Goal: Task Accomplishment & Management: Manage account settings

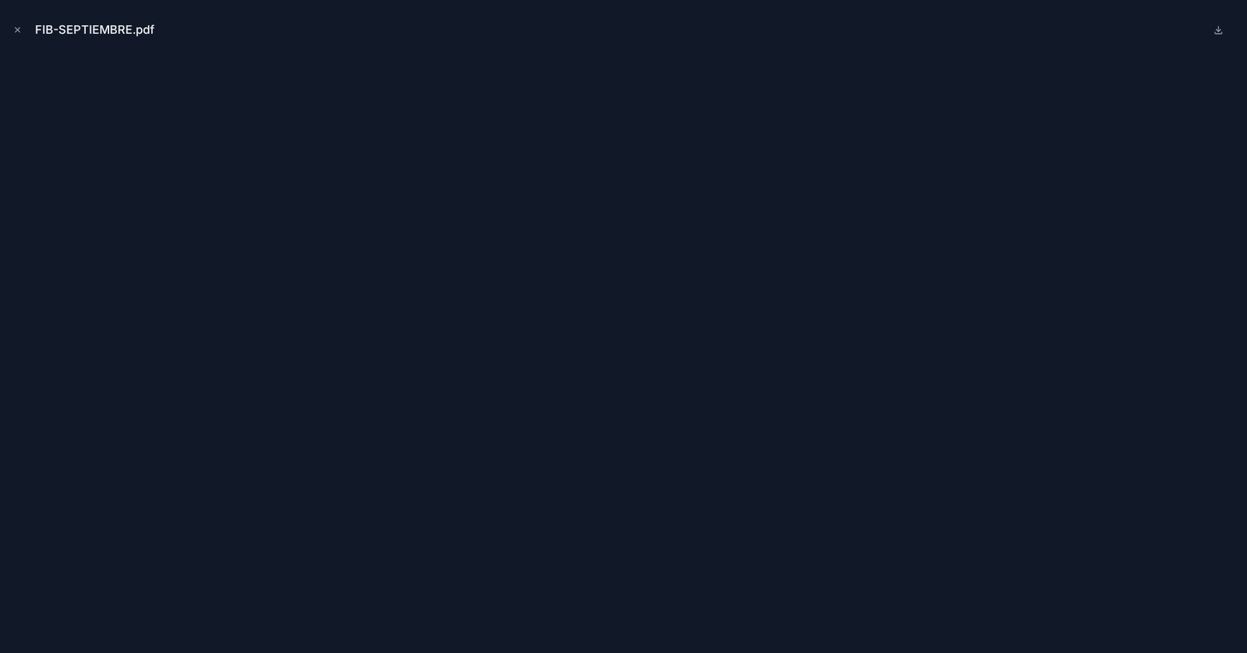
scroll to position [168, 0]
click at [16, 28] on icon "Close modal" at bounding box center [18, 30] width 5 height 5
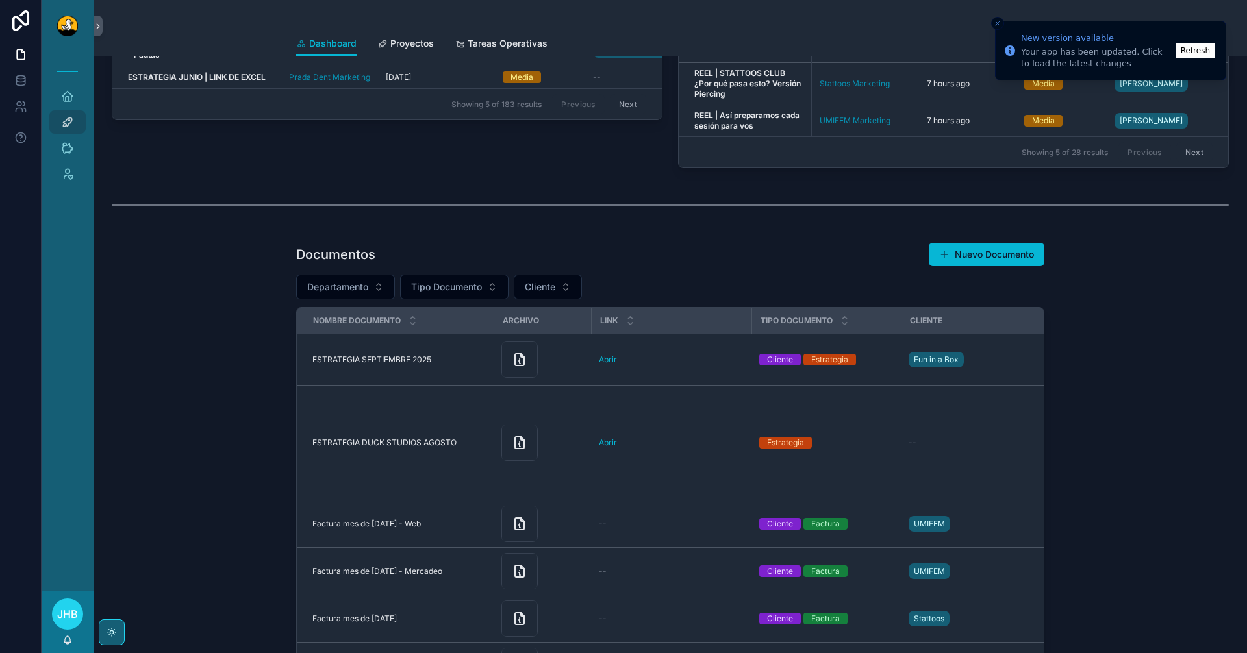
click at [1202, 50] on button "Refresh" at bounding box center [1196, 51] width 40 height 16
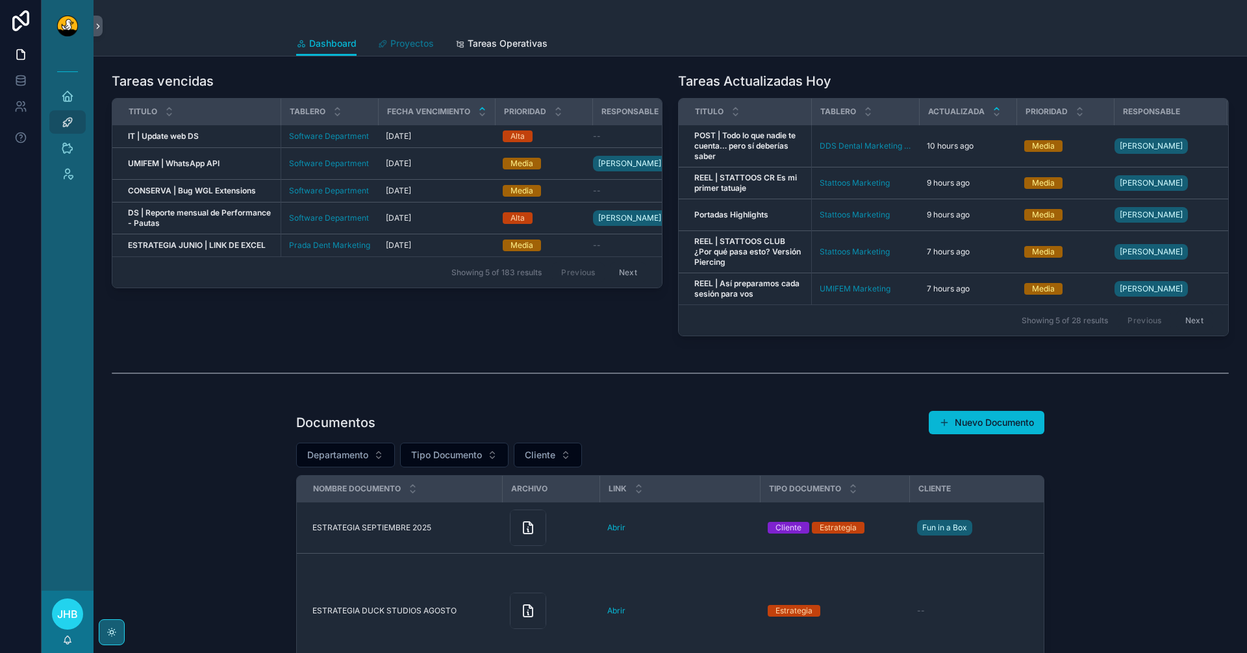
click at [416, 43] on span "Proyectos" at bounding box center [412, 43] width 44 height 13
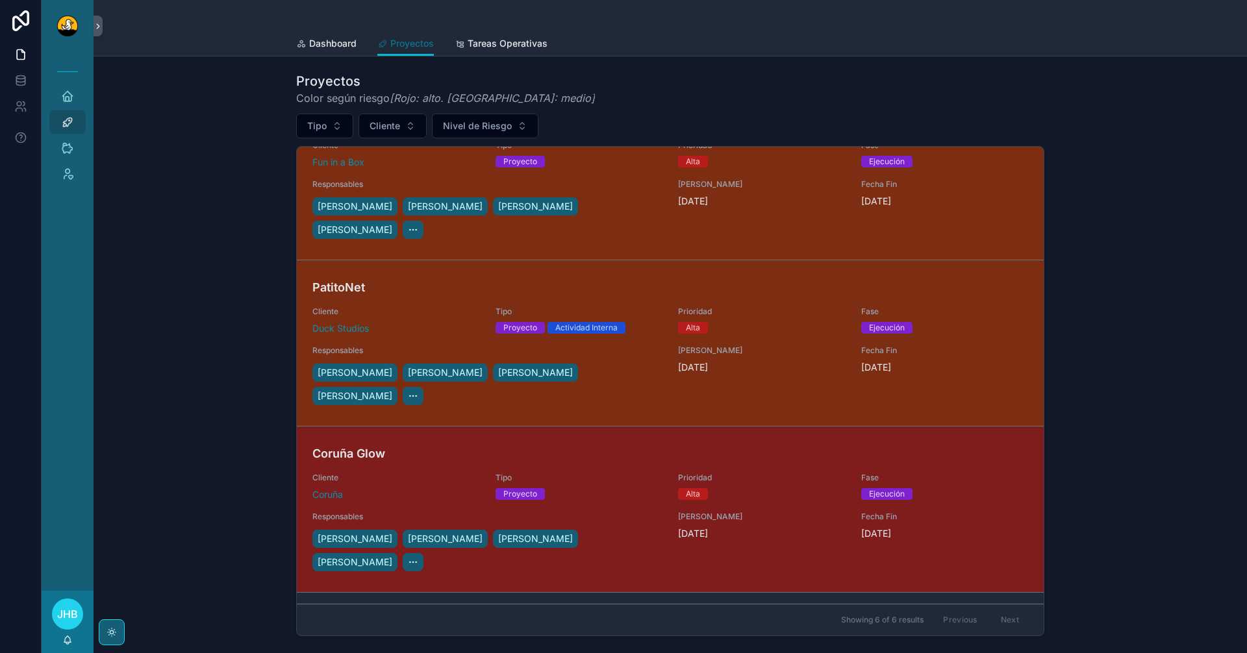
scroll to position [386, 0]
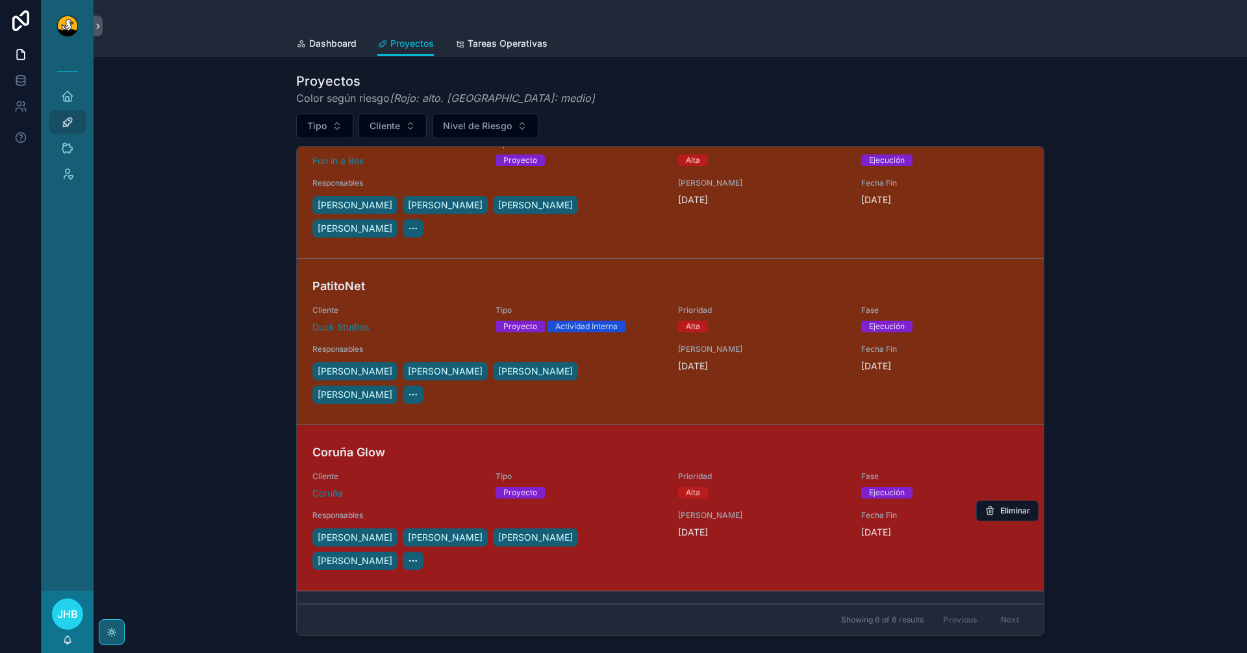
click at [603, 487] on div "Proyecto" at bounding box center [580, 493] width 168 height 12
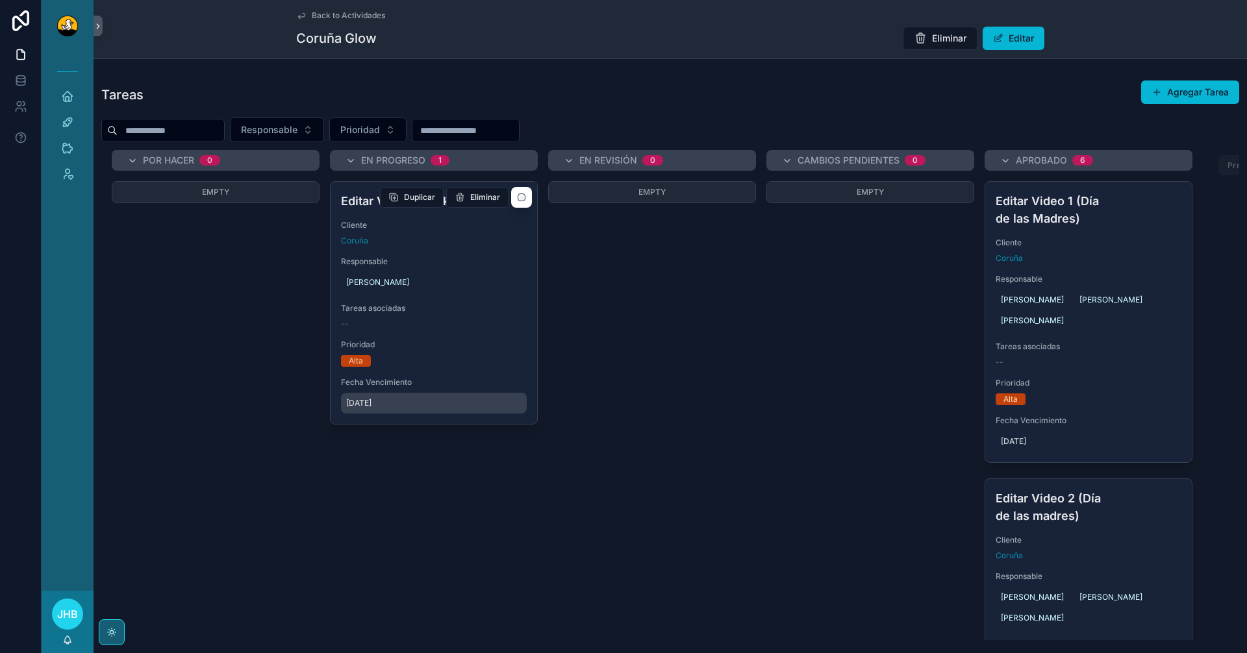
click at [379, 405] on span "[DATE]" at bounding box center [433, 403] width 175 height 10
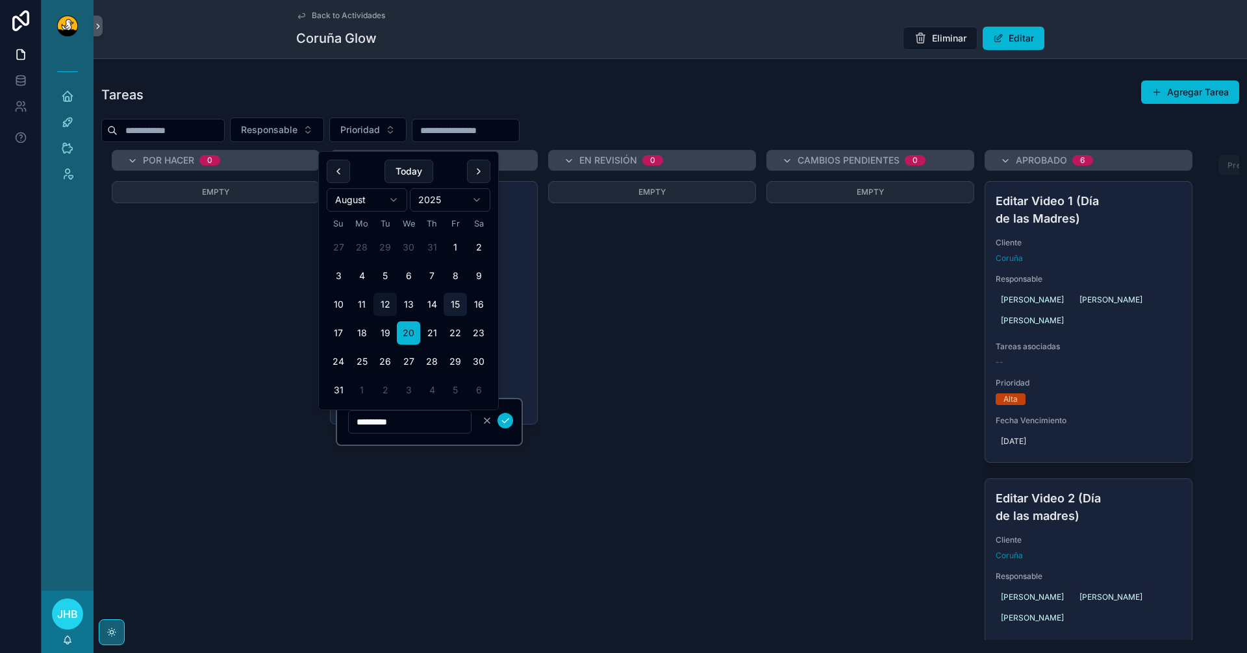
click at [456, 311] on button "15" at bounding box center [455, 304] width 23 height 23
type input "*********"
click at [509, 422] on icon "scrollable content" at bounding box center [505, 421] width 10 height 10
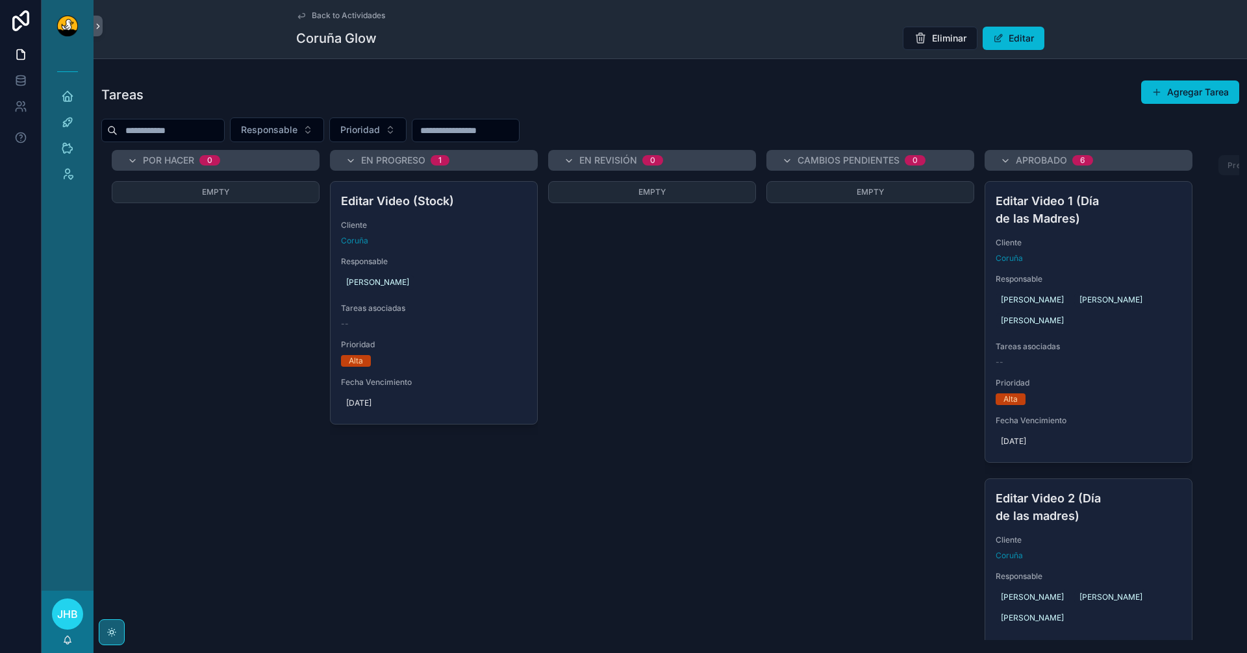
click at [640, 335] on div "Empty" at bounding box center [652, 305] width 208 height 249
click at [424, 281] on div "[PERSON_NAME]" at bounding box center [434, 282] width 186 height 21
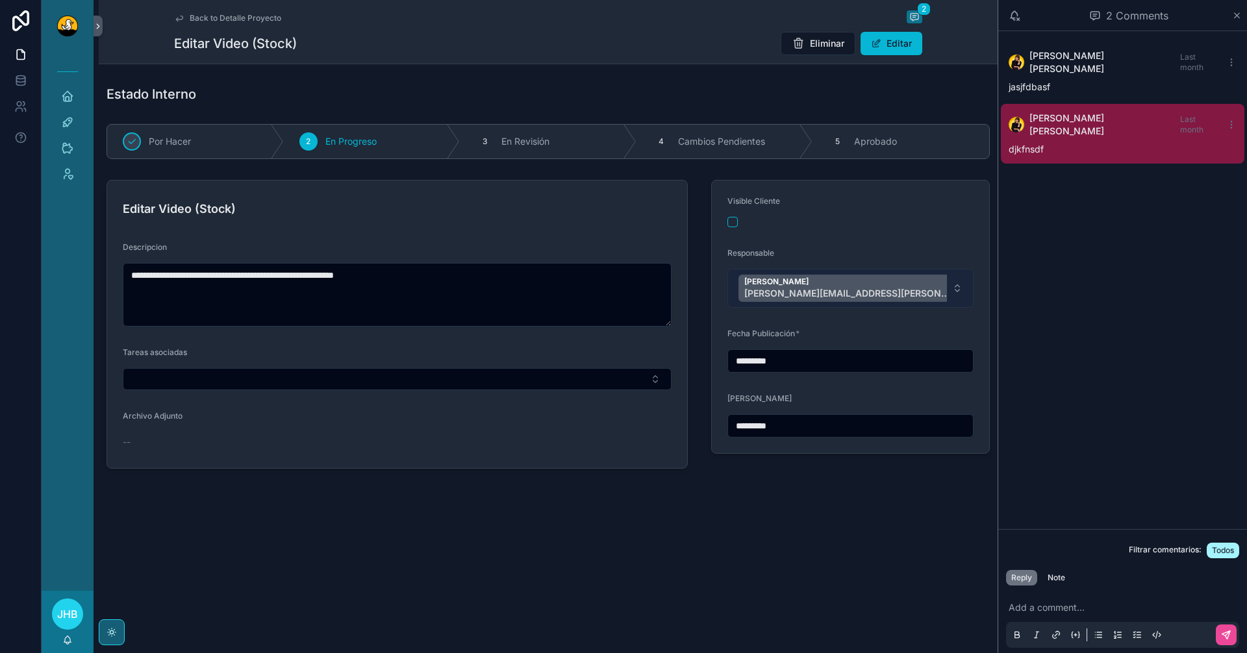
click at [922, 297] on button "Miguel Madriz [EMAIL_ADDRESS][PERSON_NAME][DOMAIN_NAME]" at bounding box center [850, 288] width 246 height 39
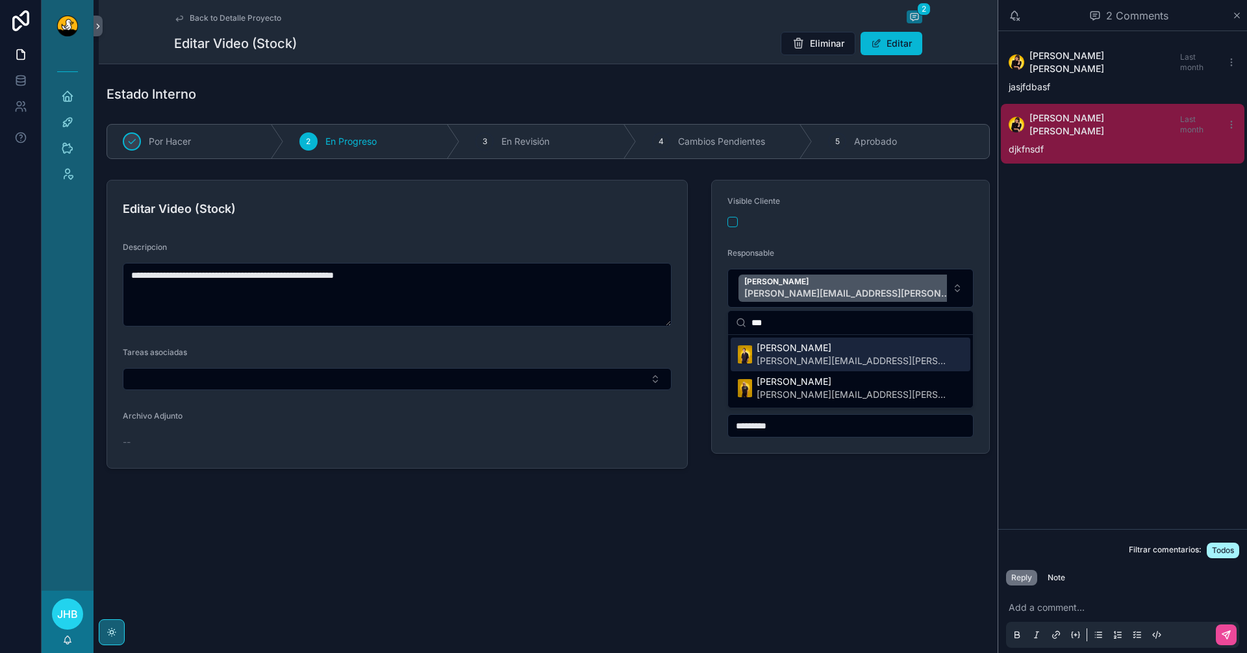
type input "***"
click at [846, 356] on span "[PERSON_NAME][EMAIL_ADDRESS][PERSON_NAME][DOMAIN_NAME]" at bounding box center [853, 361] width 193 height 13
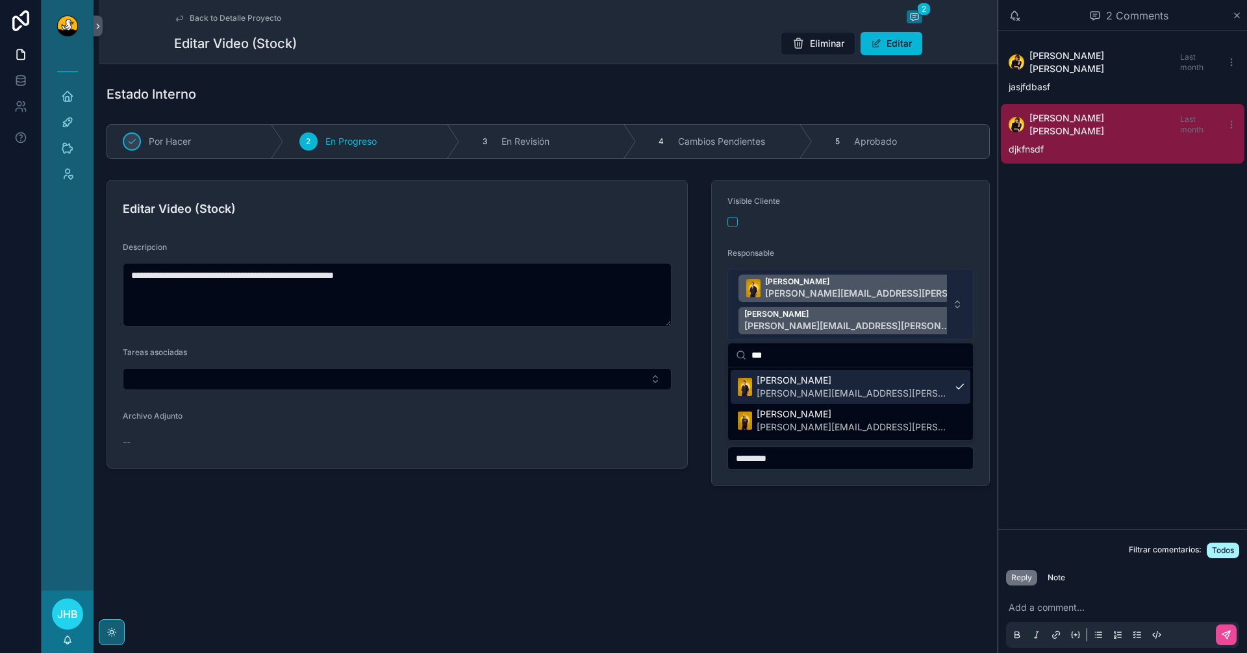
click at [934, 320] on span "Elias Mesen [EMAIL_ADDRESS][PERSON_NAME][DOMAIN_NAME] Miguel Madriz [EMAIL_ADDR…" at bounding box center [842, 305] width 208 height 60
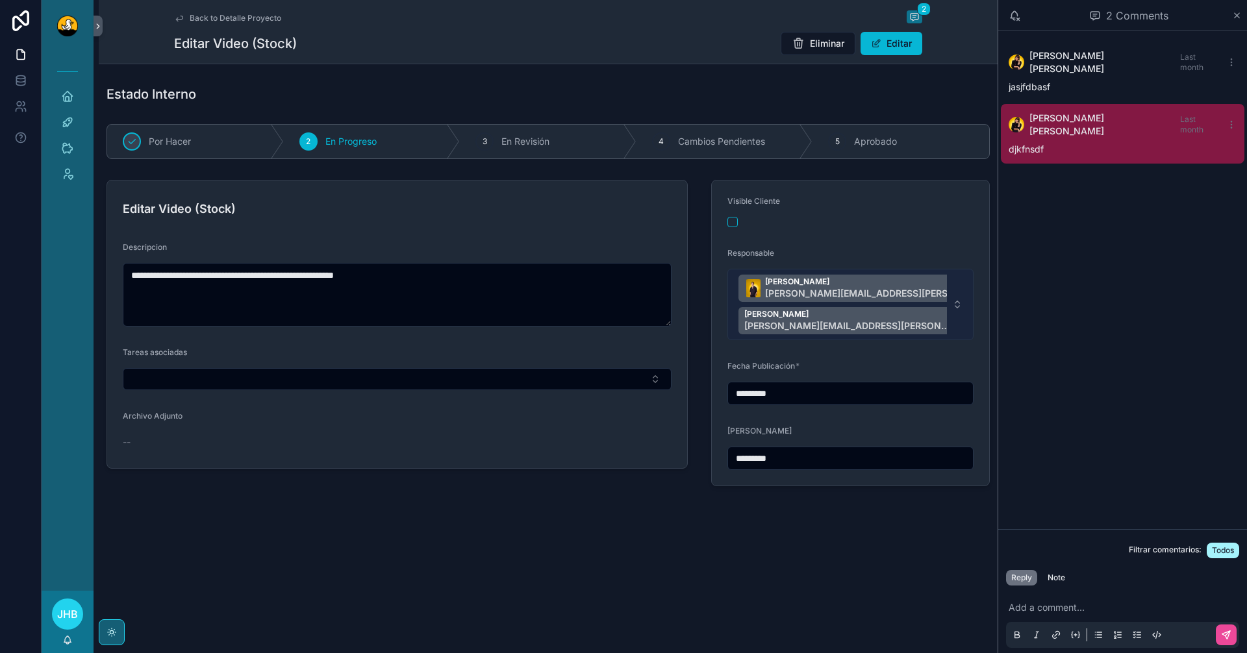
click at [934, 321] on span "Elias Mesen [EMAIL_ADDRESS][PERSON_NAME][DOMAIN_NAME] Miguel Madriz [EMAIL_ADDR…" at bounding box center [842, 305] width 208 height 60
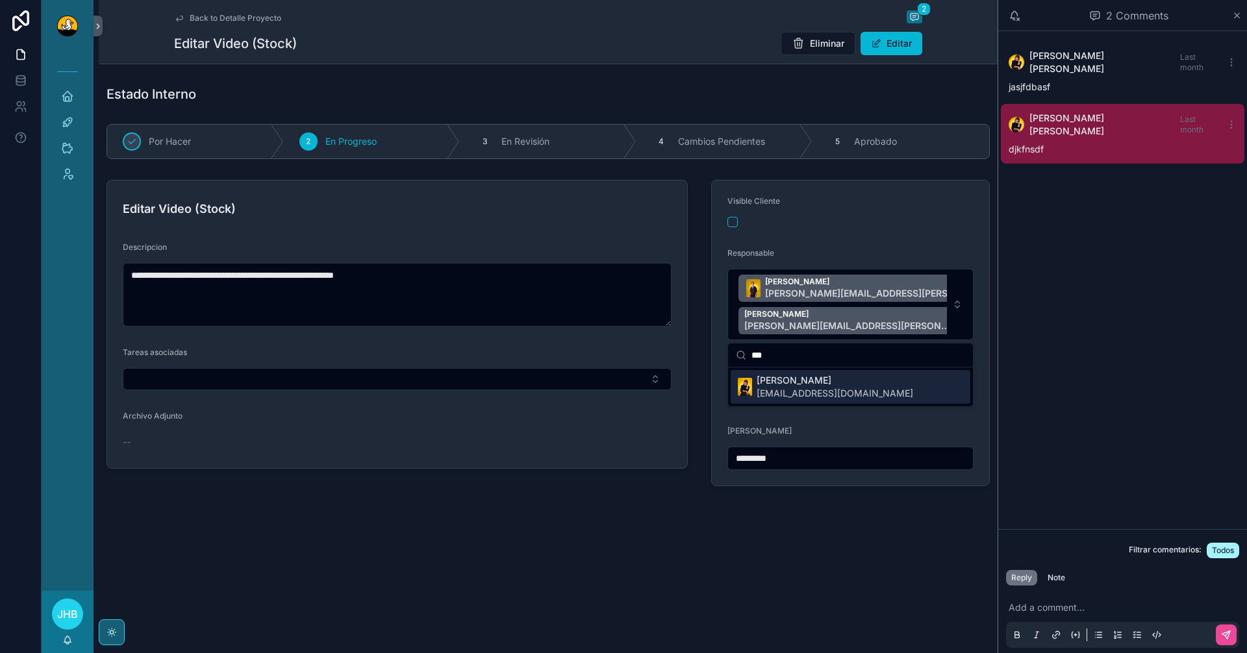
type input "***"
click at [804, 381] on span "[PERSON_NAME]" at bounding box center [835, 380] width 157 height 13
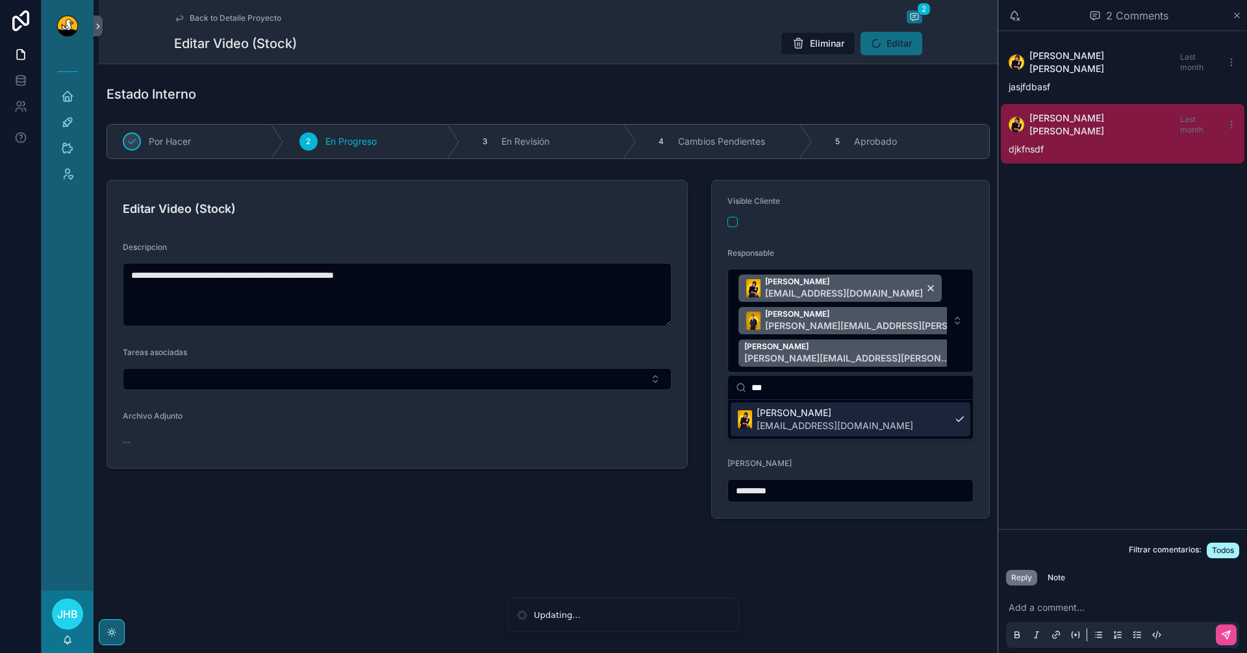
click at [620, 479] on div "**********" at bounding box center [397, 349] width 597 height 349
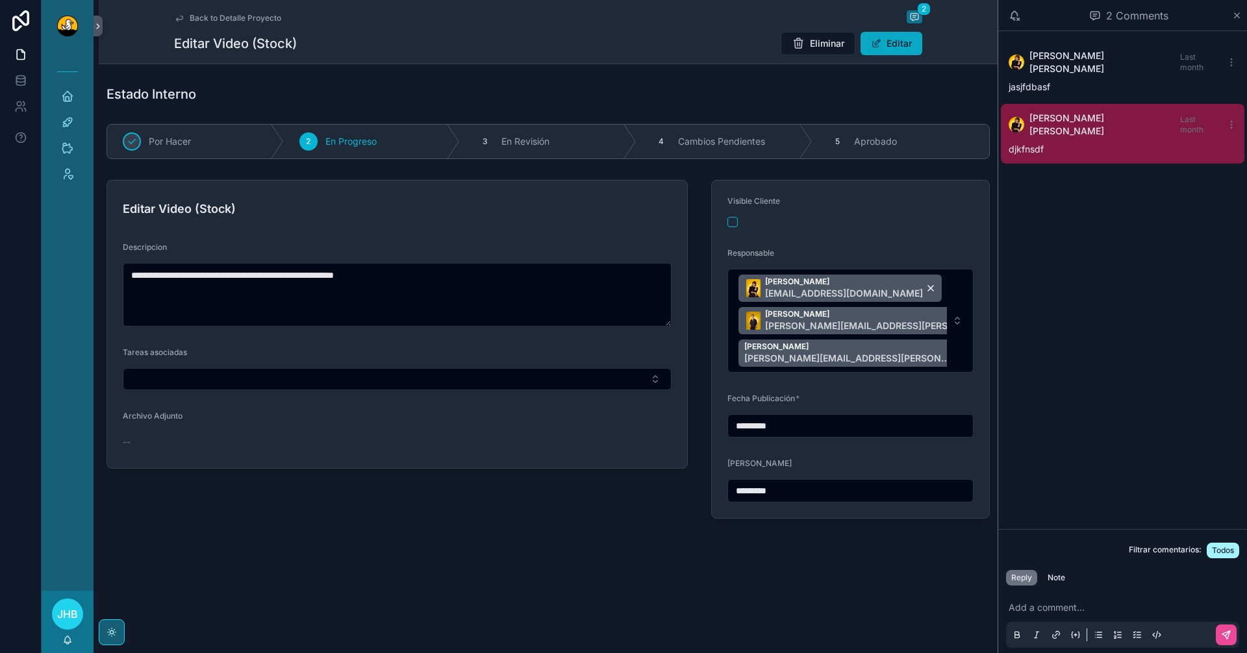
click at [903, 42] on button "Editar" at bounding box center [892, 43] width 62 height 23
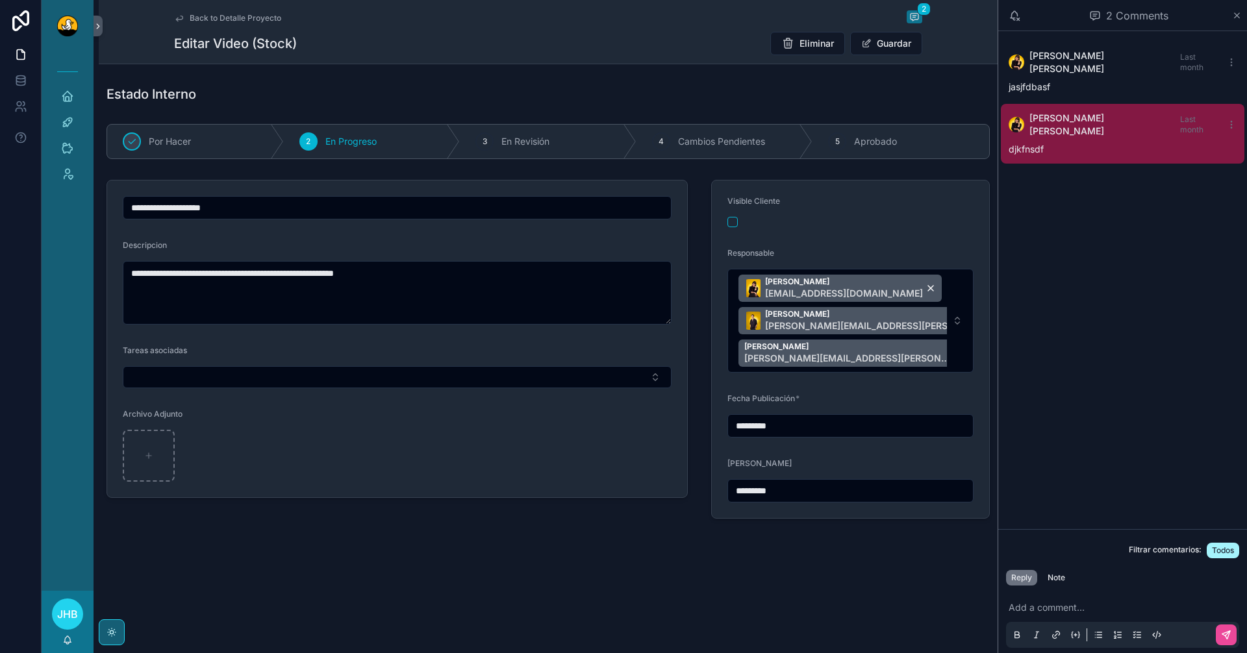
click at [211, 18] on span "Back to Detalle Proyecto" at bounding box center [236, 18] width 92 height 10
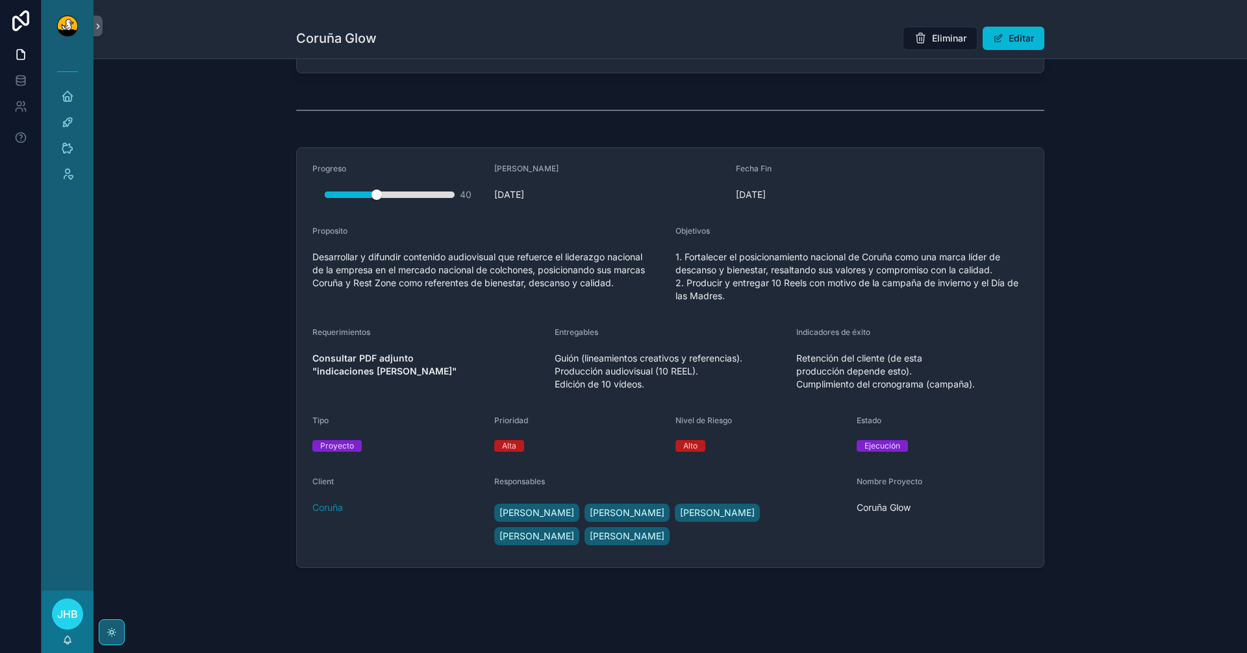
scroll to position [1599, 0]
drag, startPoint x: 373, startPoint y: 201, endPoint x: 392, endPoint y: 201, distance: 19.5
click at [392, 201] on div "scrollable content" at bounding box center [397, 197] width 10 height 10
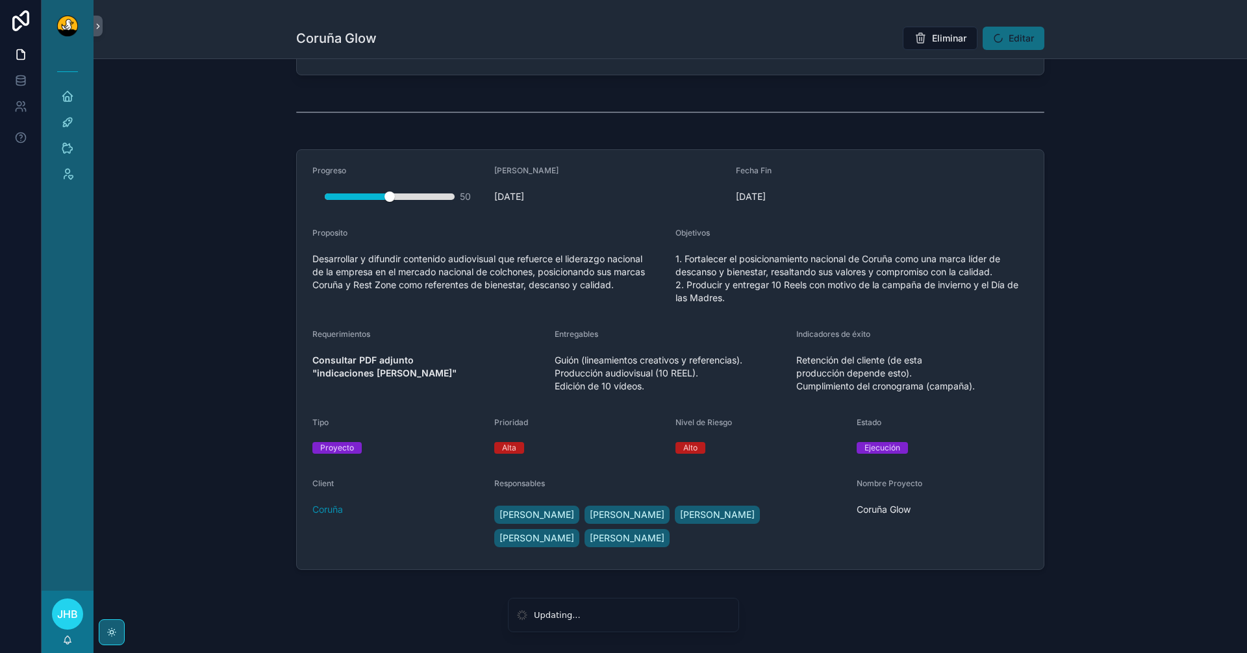
drag, startPoint x: 392, startPoint y: 201, endPoint x: 384, endPoint y: 202, distance: 7.9
click at [384, 202] on div "scrollable content" at bounding box center [389, 197] width 10 height 10
drag, startPoint x: 384, startPoint y: 202, endPoint x: 401, endPoint y: 206, distance: 16.7
click at [401, 200] on div "scrollable content" at bounding box center [390, 197] width 130 height 6
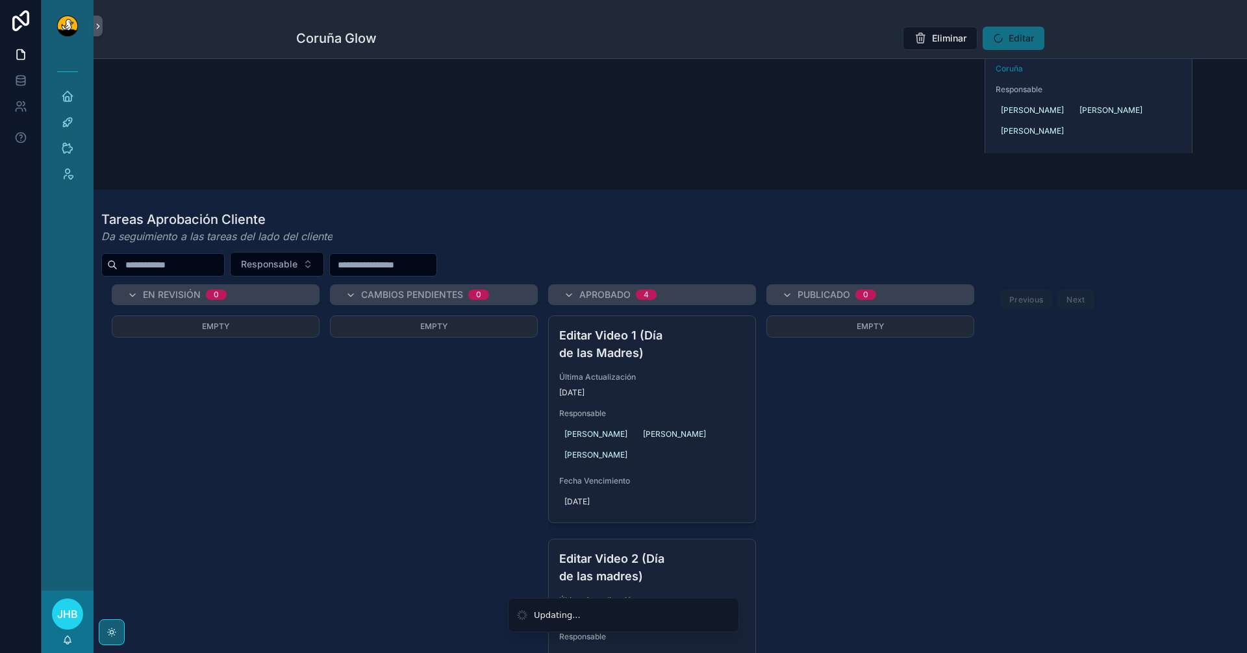
scroll to position [0, 0]
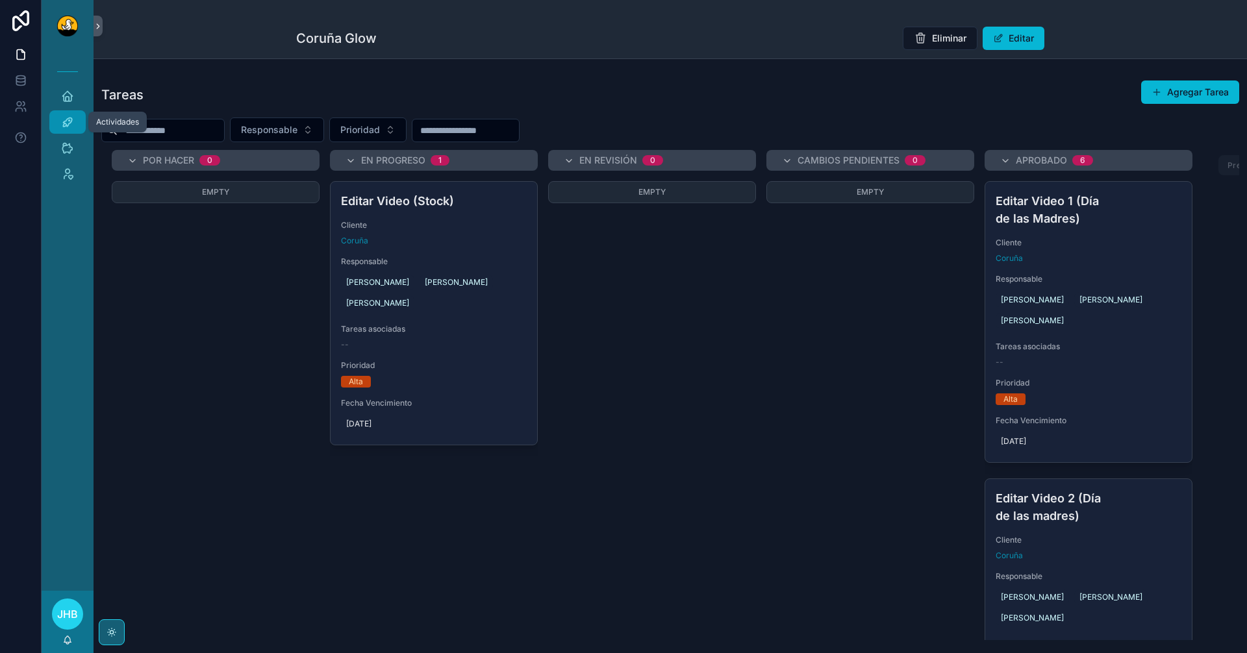
click at [72, 131] on div "Actividades" at bounding box center [67, 122] width 21 height 21
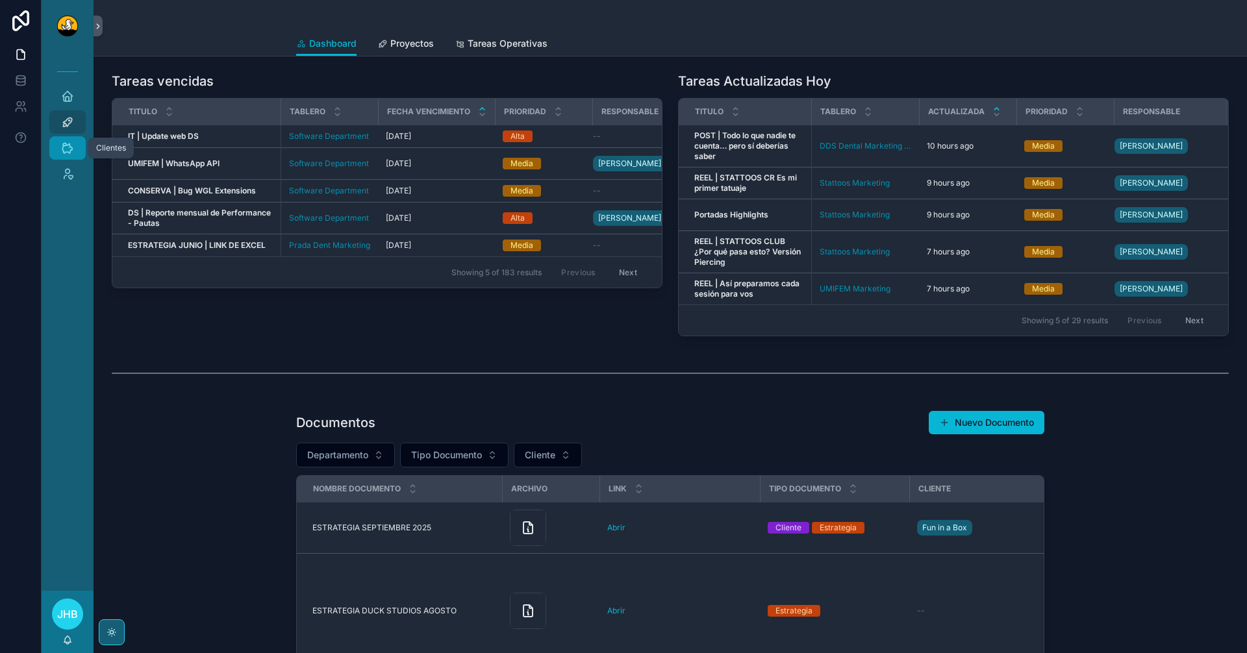
click at [65, 144] on icon "scrollable content" at bounding box center [67, 148] width 13 height 13
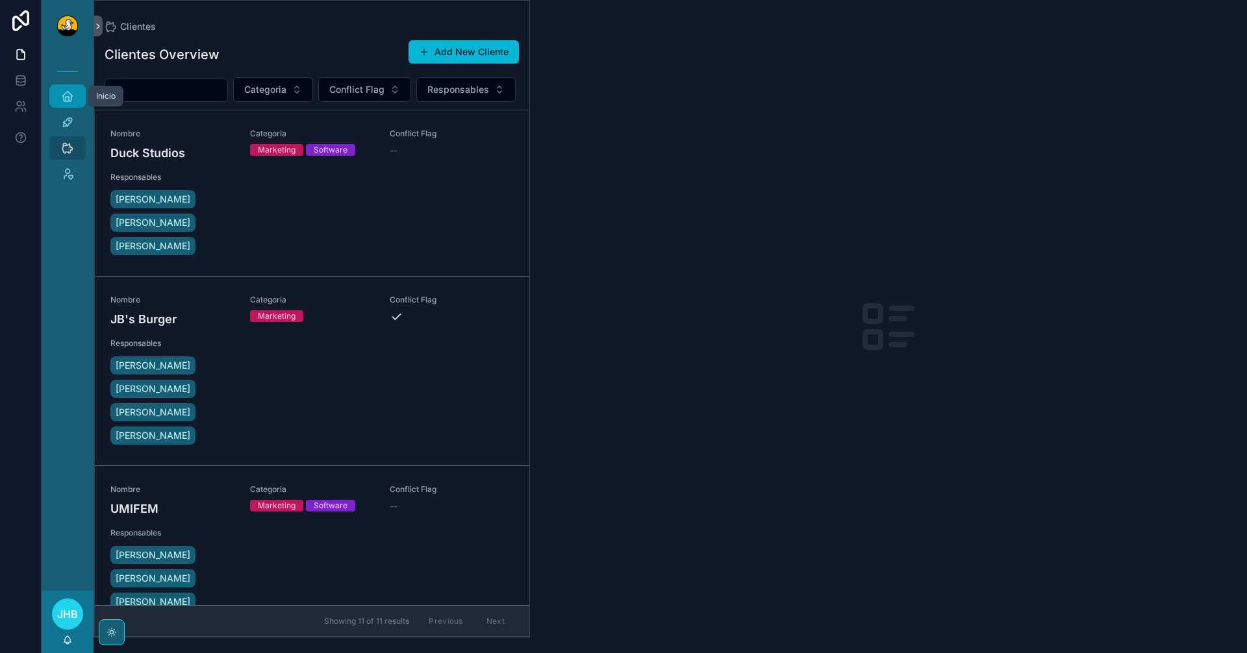
click at [68, 102] on icon "scrollable content" at bounding box center [67, 96] width 13 height 13
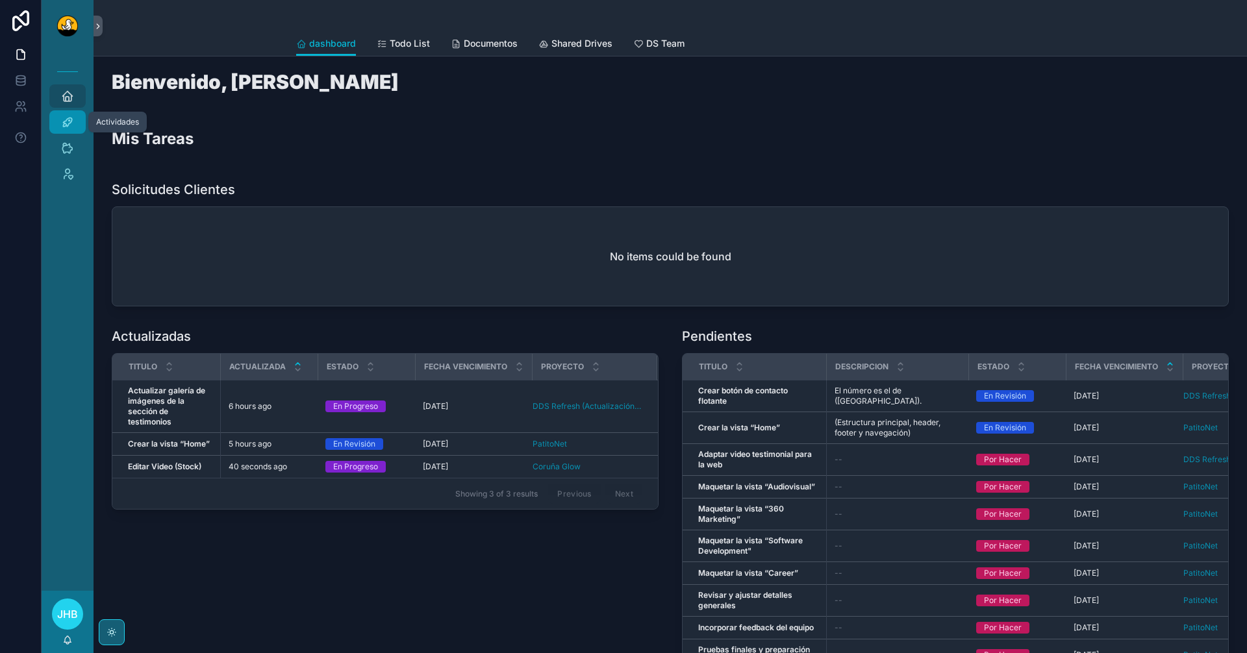
click at [74, 121] on div "Actividades" at bounding box center [67, 122] width 21 height 21
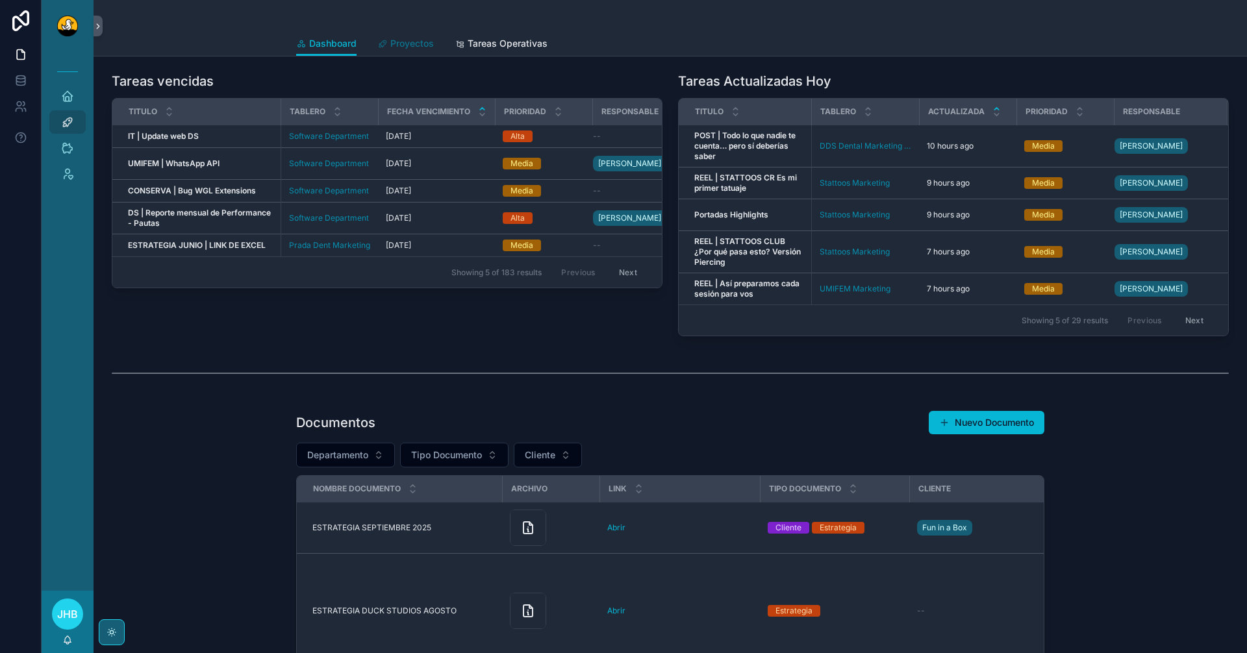
click at [416, 50] on link "Proyectos" at bounding box center [405, 45] width 57 height 26
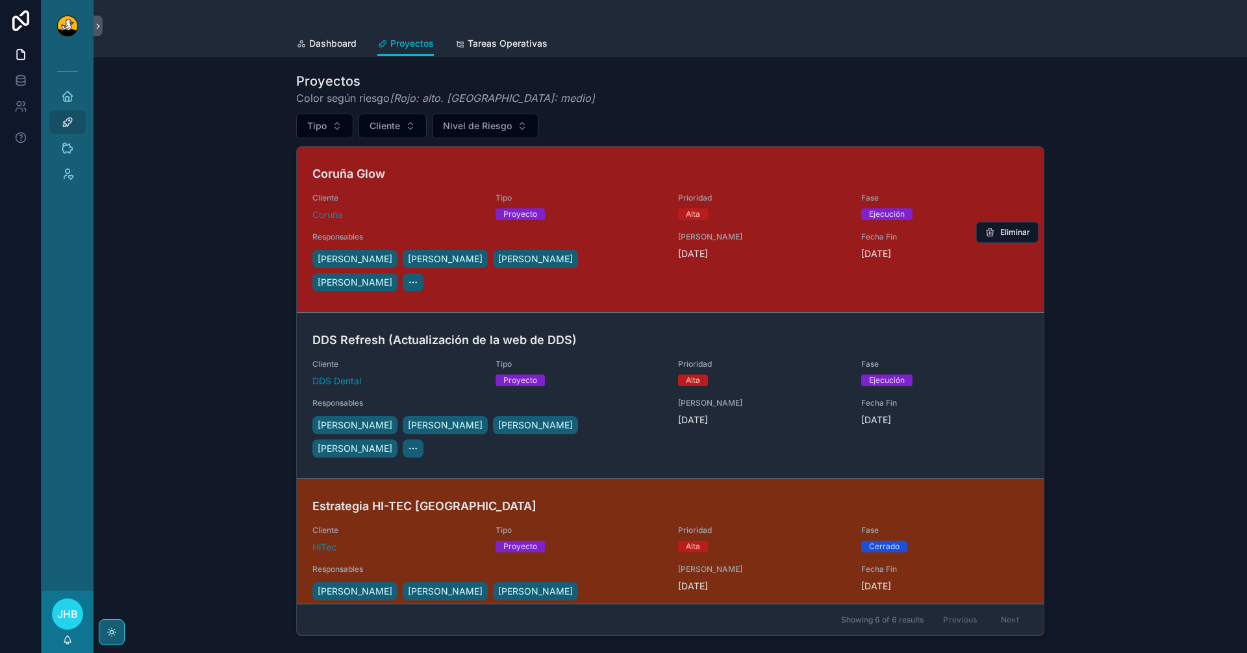
click at [608, 229] on div "Coruña Glow Cliente Coruña Tipo Proyecto Prioridad Alta Fase Ejecución Responsa…" at bounding box center [670, 229] width 716 height 129
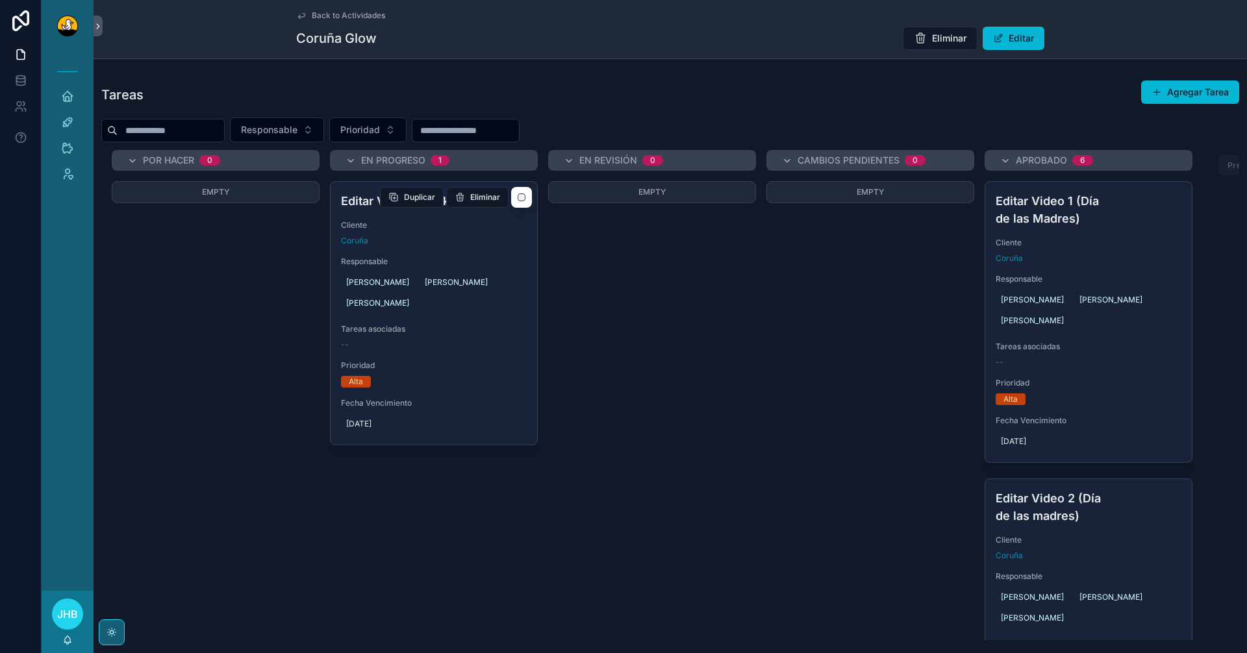
click at [474, 223] on span "Cliente" at bounding box center [434, 225] width 186 height 10
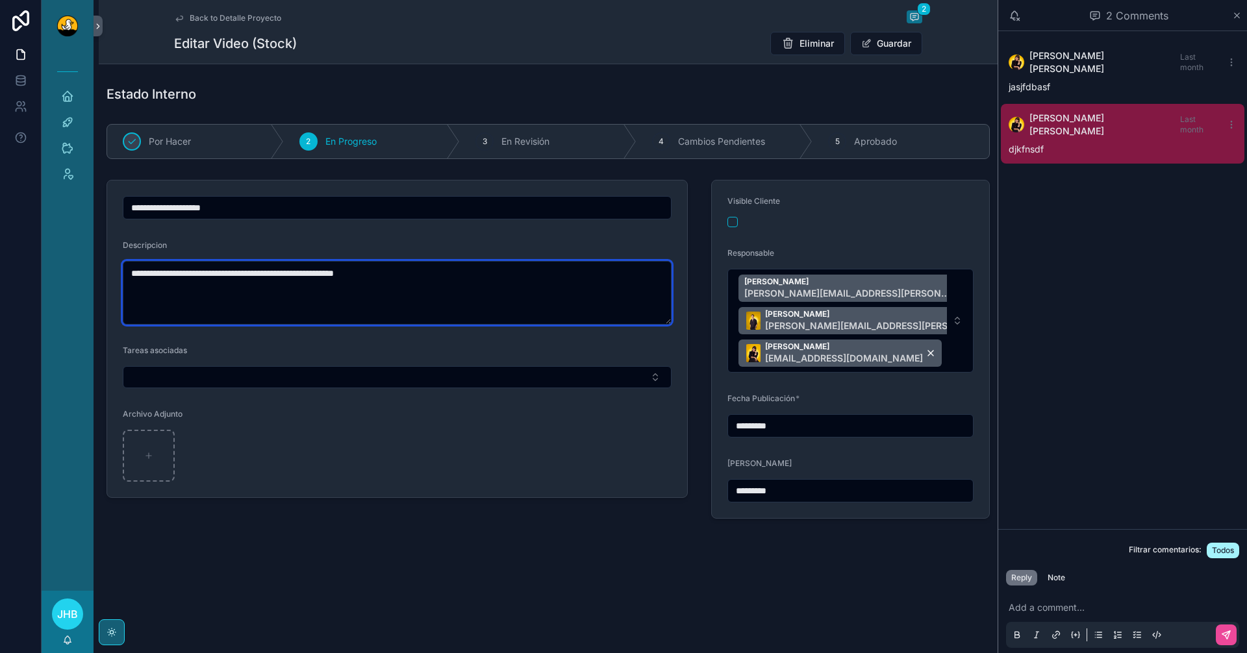
drag, startPoint x: 469, startPoint y: 280, endPoint x: 203, endPoint y: 287, distance: 265.7
click at [203, 287] on textarea "**********" at bounding box center [397, 293] width 549 height 64
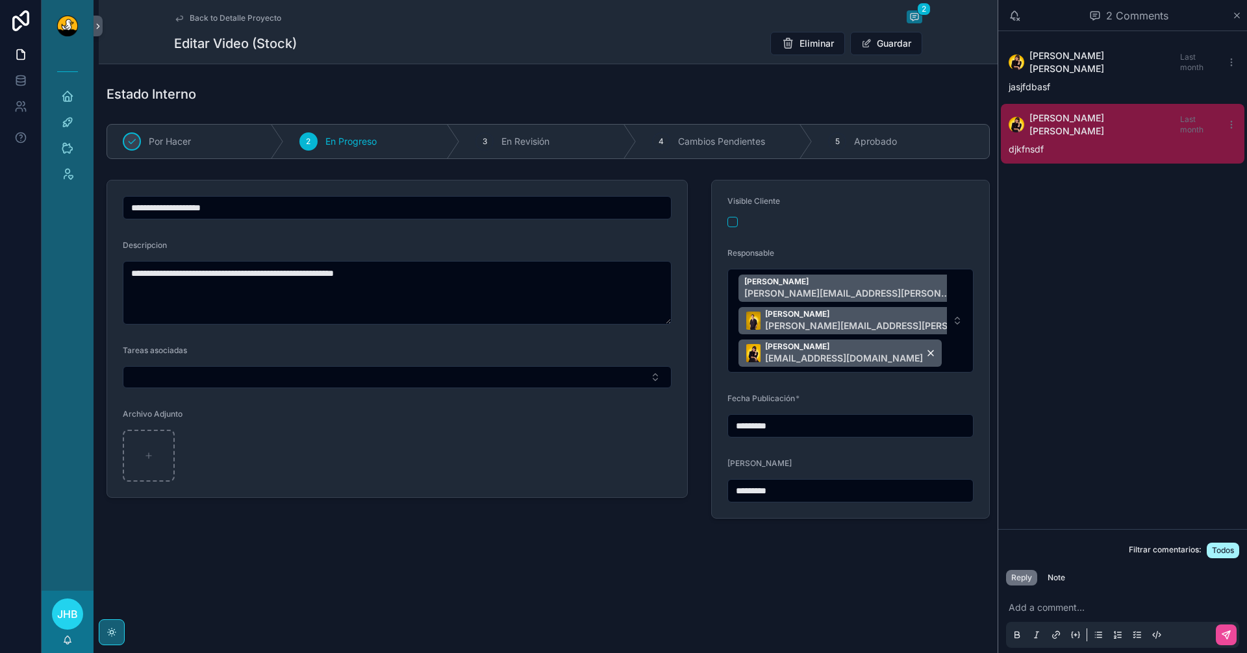
click at [279, 207] on input "**********" at bounding box center [396, 208] width 547 height 18
paste input "**********"
type input "**********"
click at [891, 43] on span "Guardar" at bounding box center [886, 43] width 72 height 23
click at [896, 53] on button "Guardar" at bounding box center [886, 43] width 72 height 23
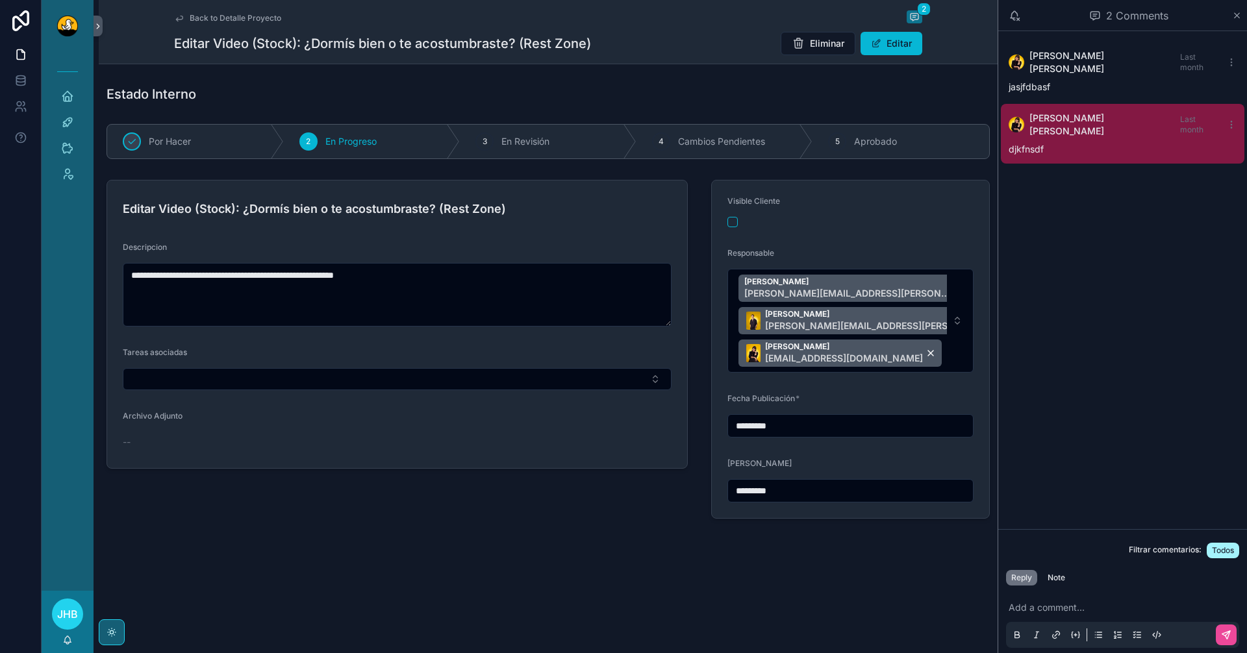
click at [208, 18] on span "Back to Detalle Proyecto" at bounding box center [236, 18] width 92 height 10
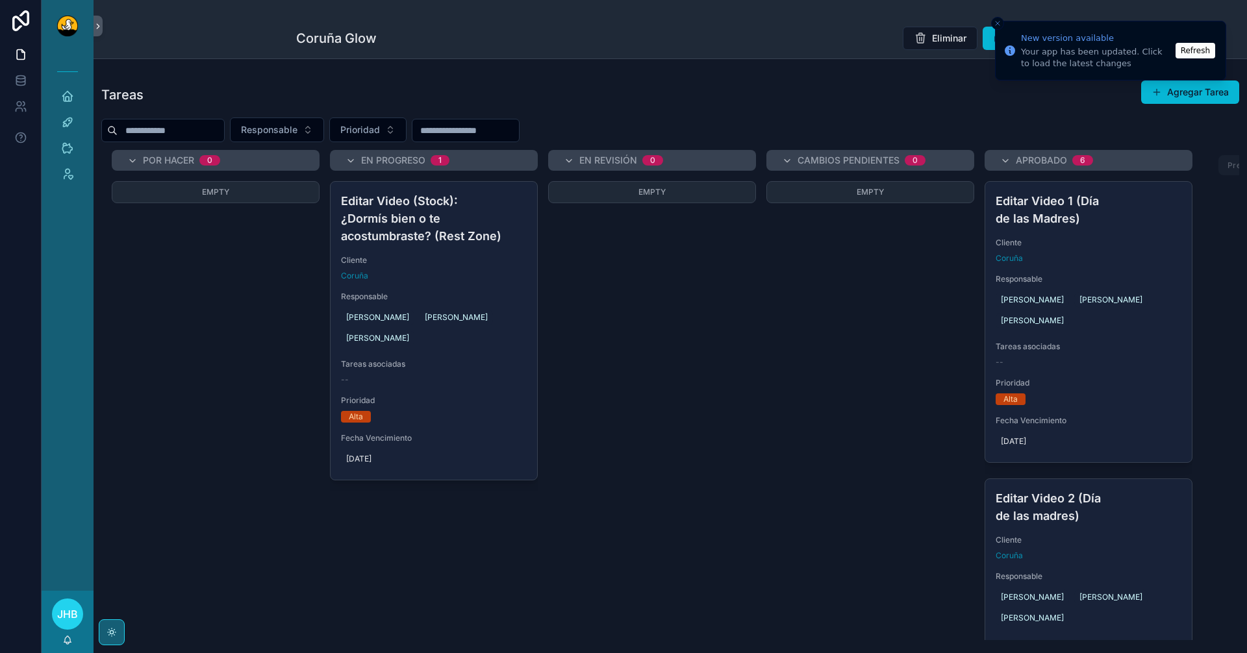
click at [1193, 54] on button "Refresh" at bounding box center [1196, 51] width 40 height 16
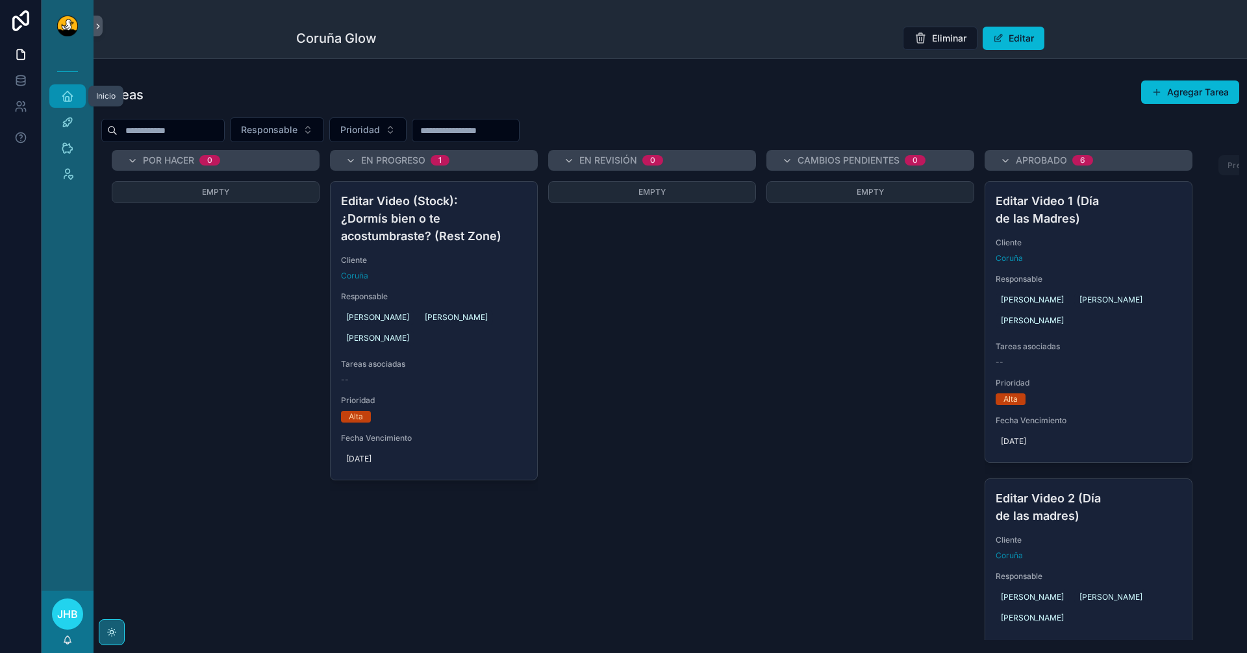
click at [71, 90] on div "Inicio" at bounding box center [68, 96] width 52 height 26
click at [71, 90] on icon "scrollable content" at bounding box center [67, 96] width 13 height 13
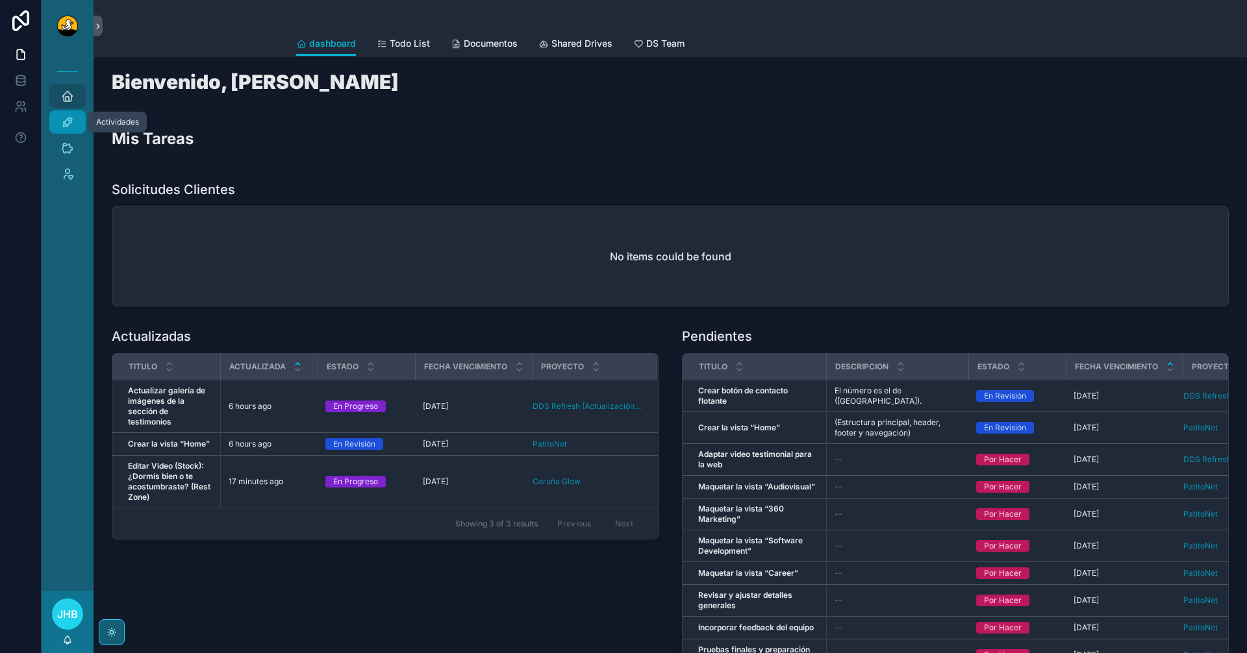
click at [71, 120] on icon "scrollable content" at bounding box center [67, 122] width 13 height 13
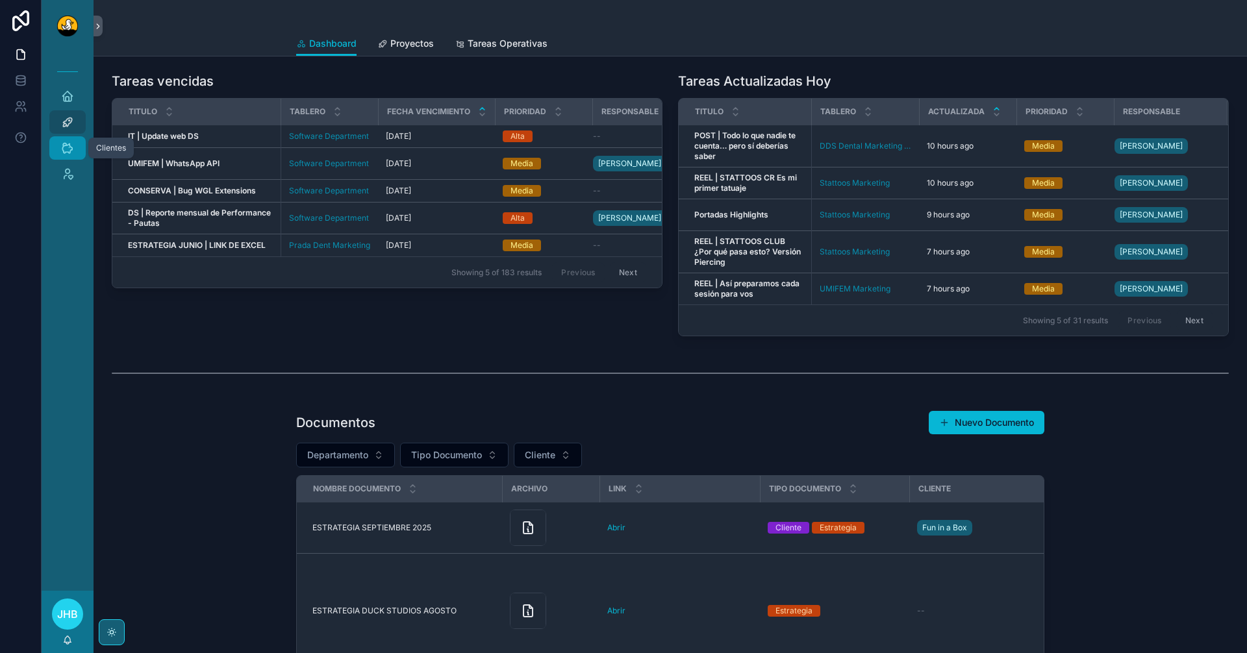
click at [66, 159] on link "Clientes" at bounding box center [67, 147] width 36 height 23
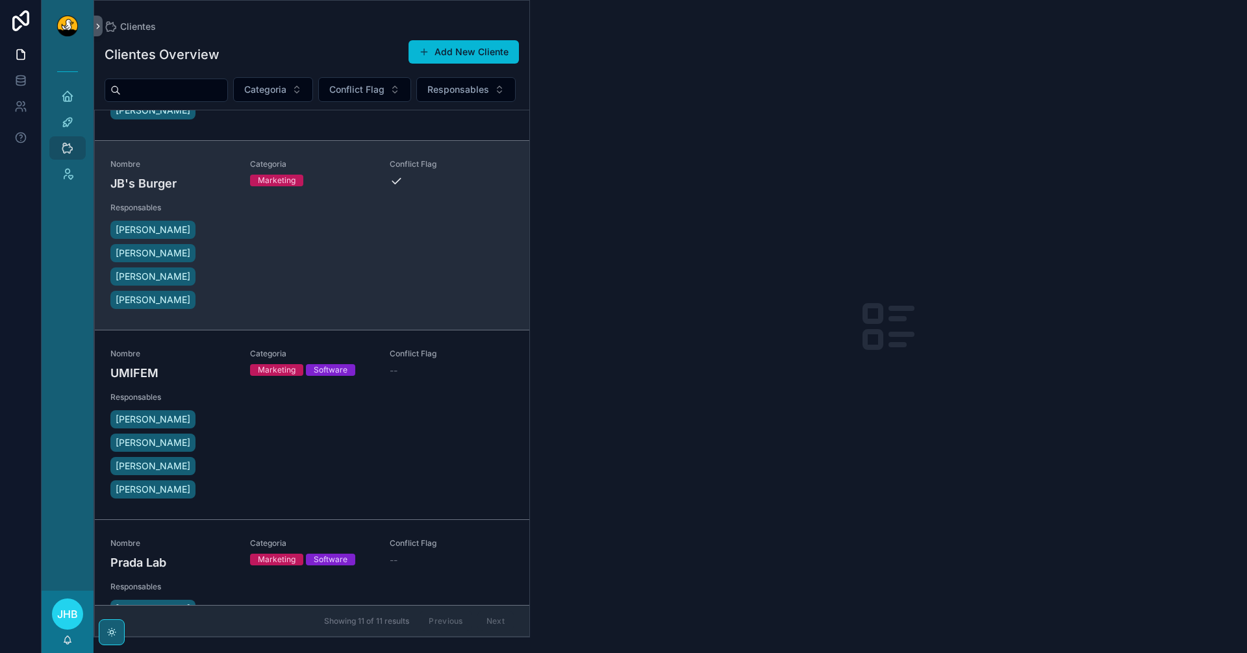
scroll to position [137, 0]
click at [259, 273] on div "Nombre JB's Burger Categoria Marketing Conflict Flag Responsables Fabio Apu Lew…" at bounding box center [311, 234] width 403 height 153
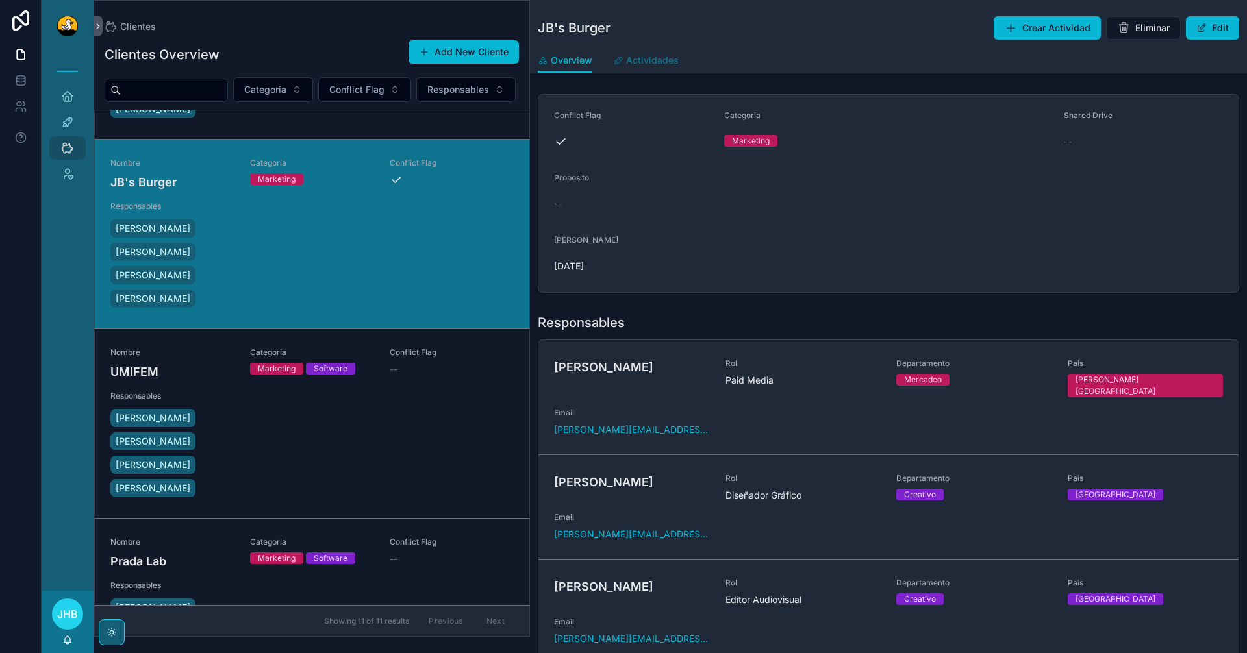
click at [660, 62] on span "Actividades" at bounding box center [652, 60] width 53 height 13
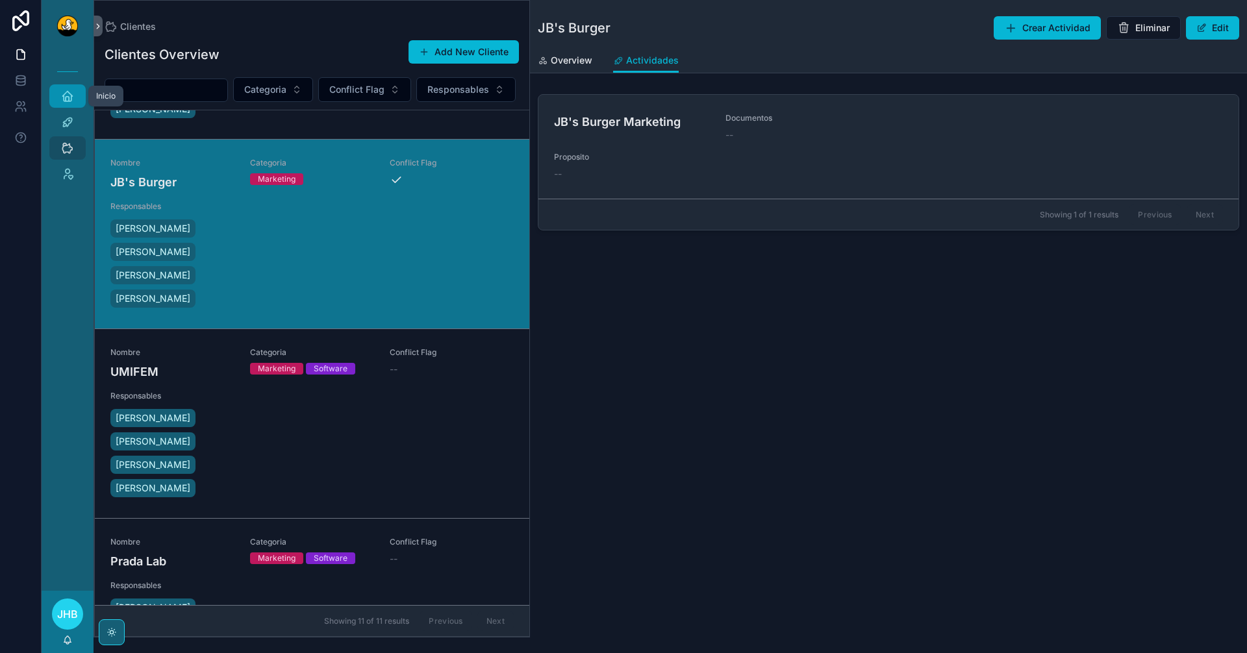
click at [69, 89] on div "Inicio" at bounding box center [67, 96] width 21 height 21
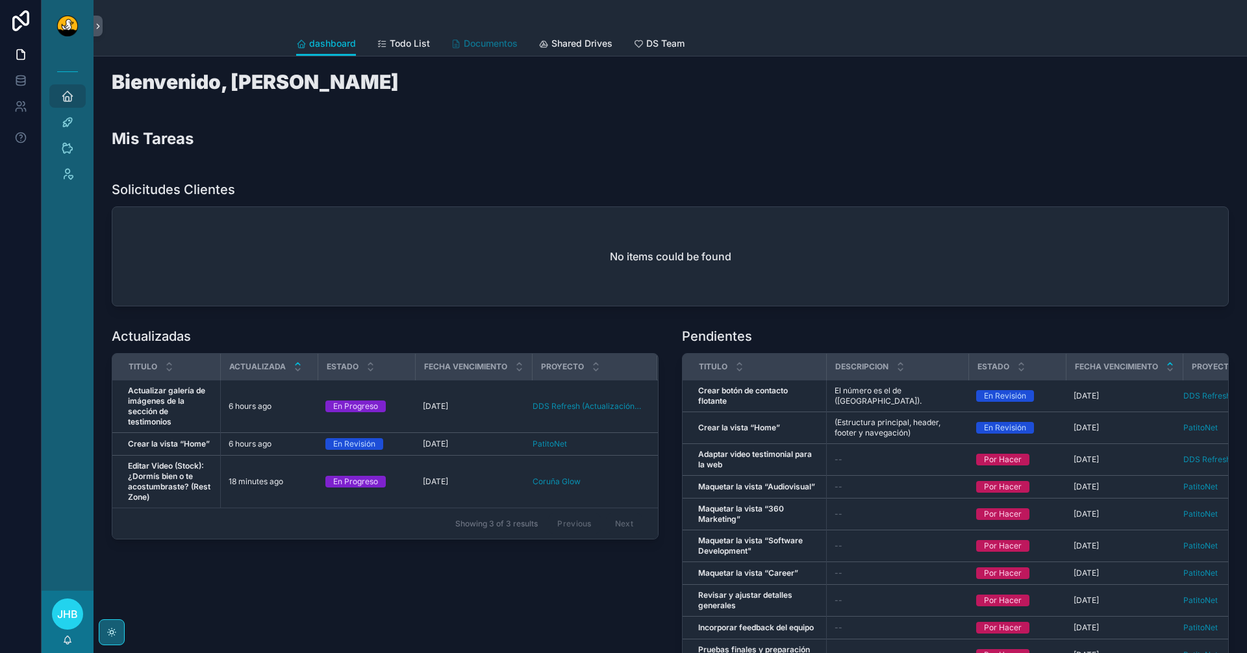
click at [485, 51] on link "Documentos" at bounding box center [484, 45] width 67 height 26
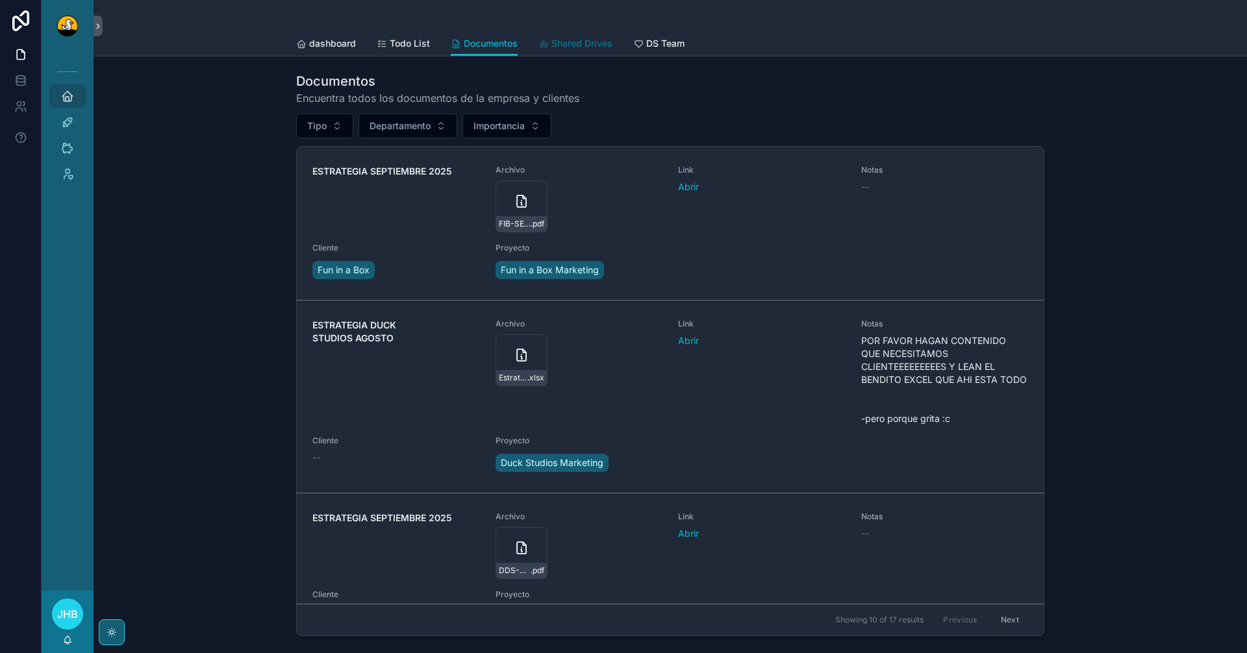
click at [555, 45] on span "Shared Drives" at bounding box center [581, 43] width 61 height 13
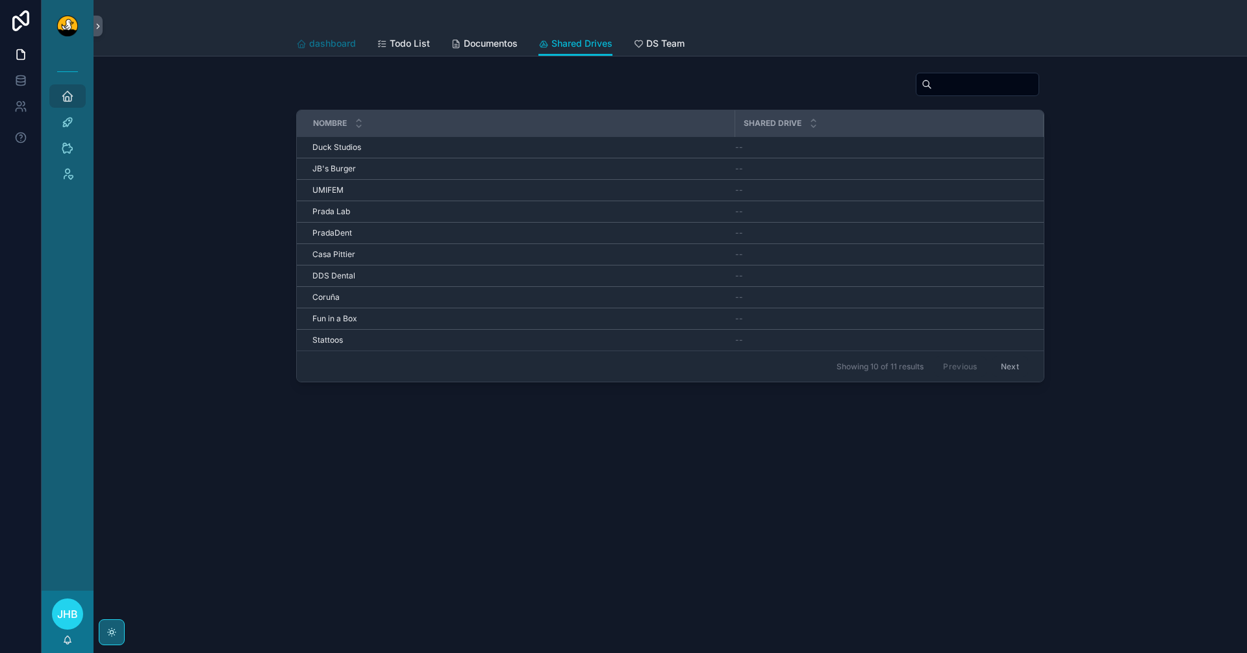
click at [341, 37] on span "dashboard" at bounding box center [332, 43] width 47 height 13
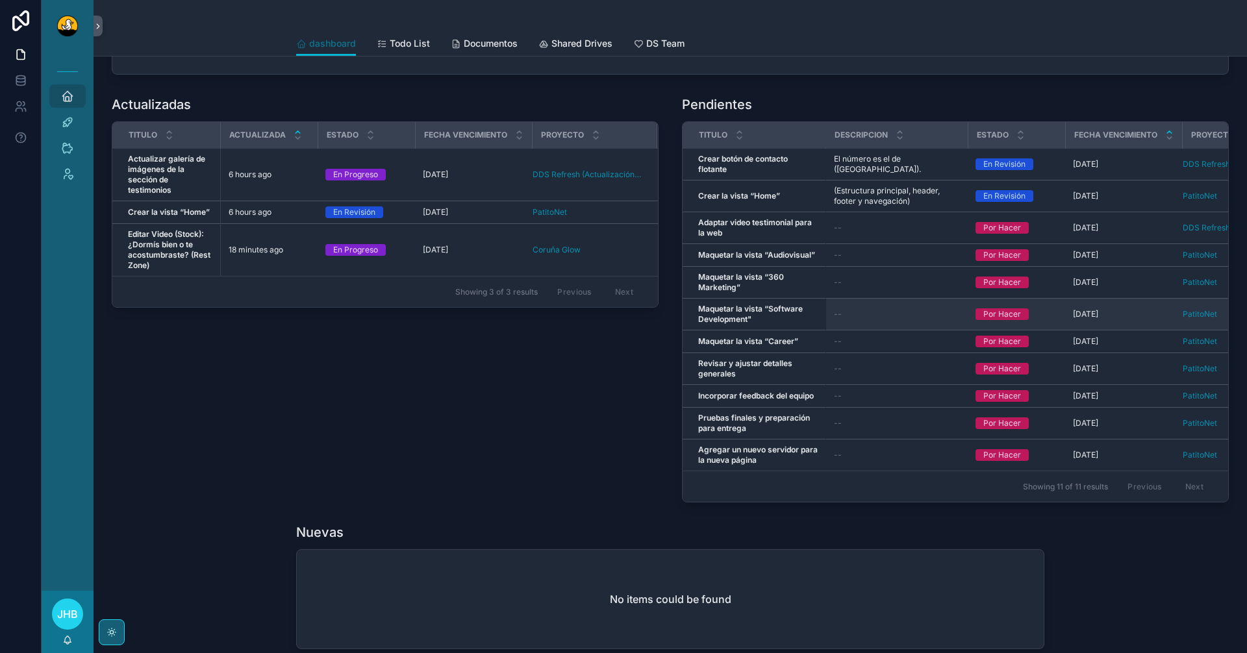
scroll to position [233, 0]
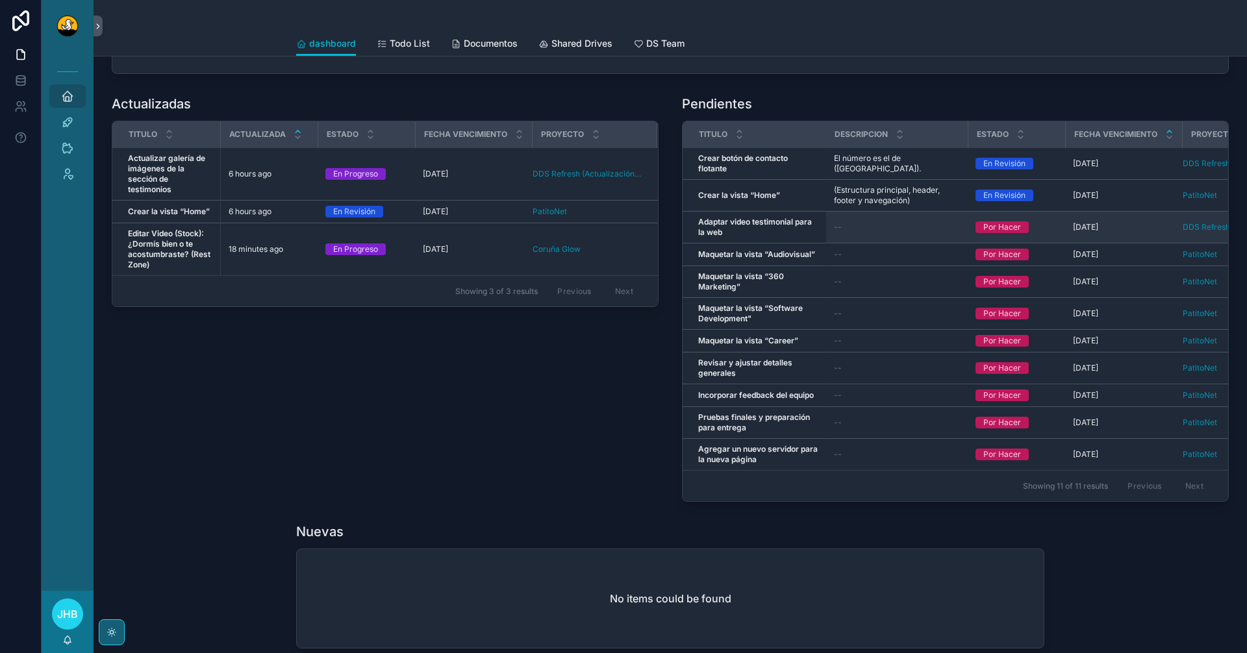
click at [763, 221] on strong "Adaptar video testimonial para la web" at bounding box center [756, 227] width 116 height 20
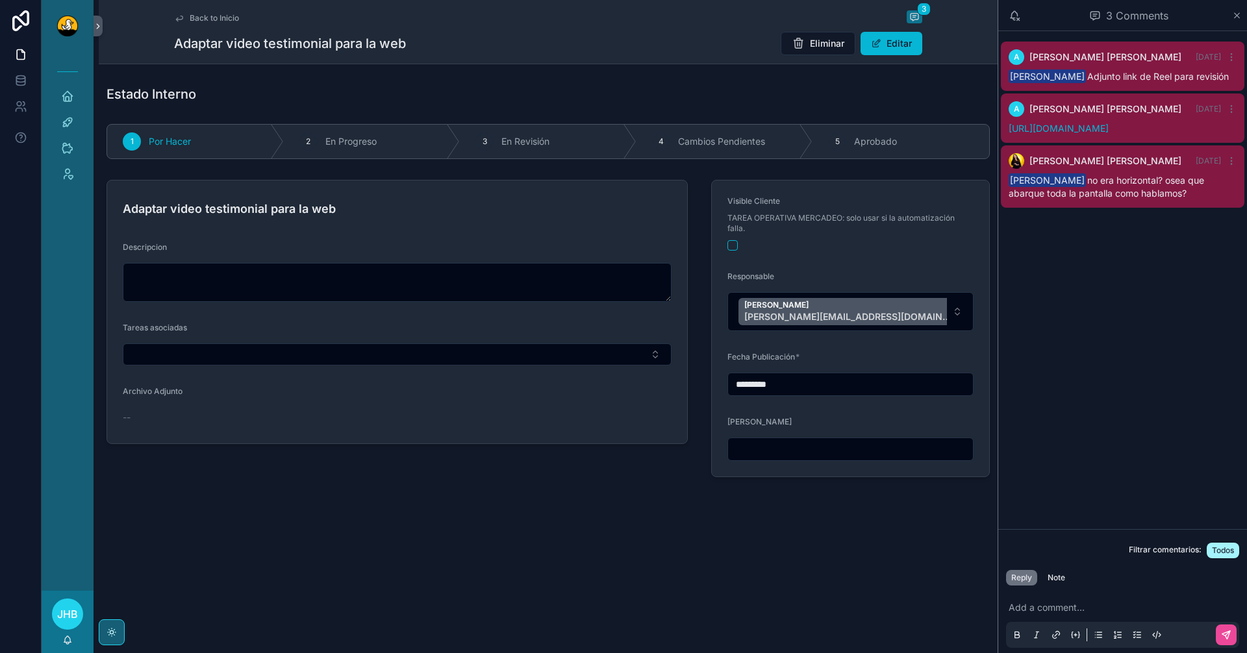
click at [219, 15] on span "Back to Inicio" at bounding box center [214, 18] width 49 height 10
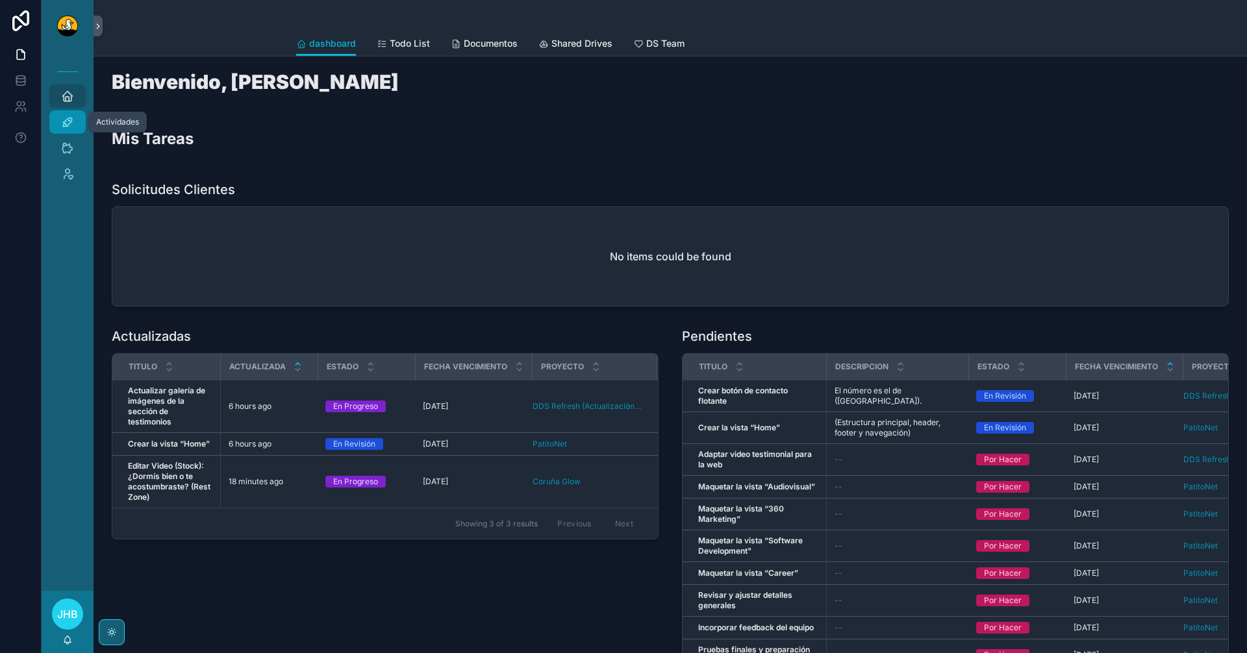
click at [66, 118] on icon "scrollable content" at bounding box center [67, 122] width 13 height 13
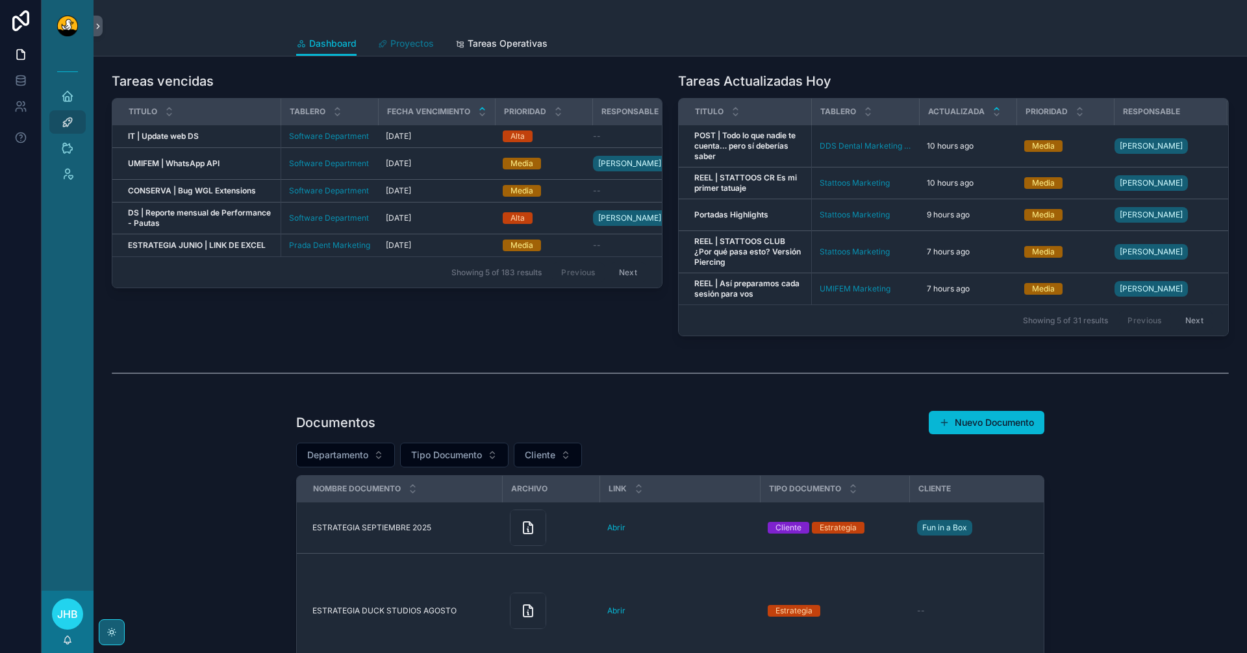
click at [400, 47] on span "Proyectos" at bounding box center [412, 43] width 44 height 13
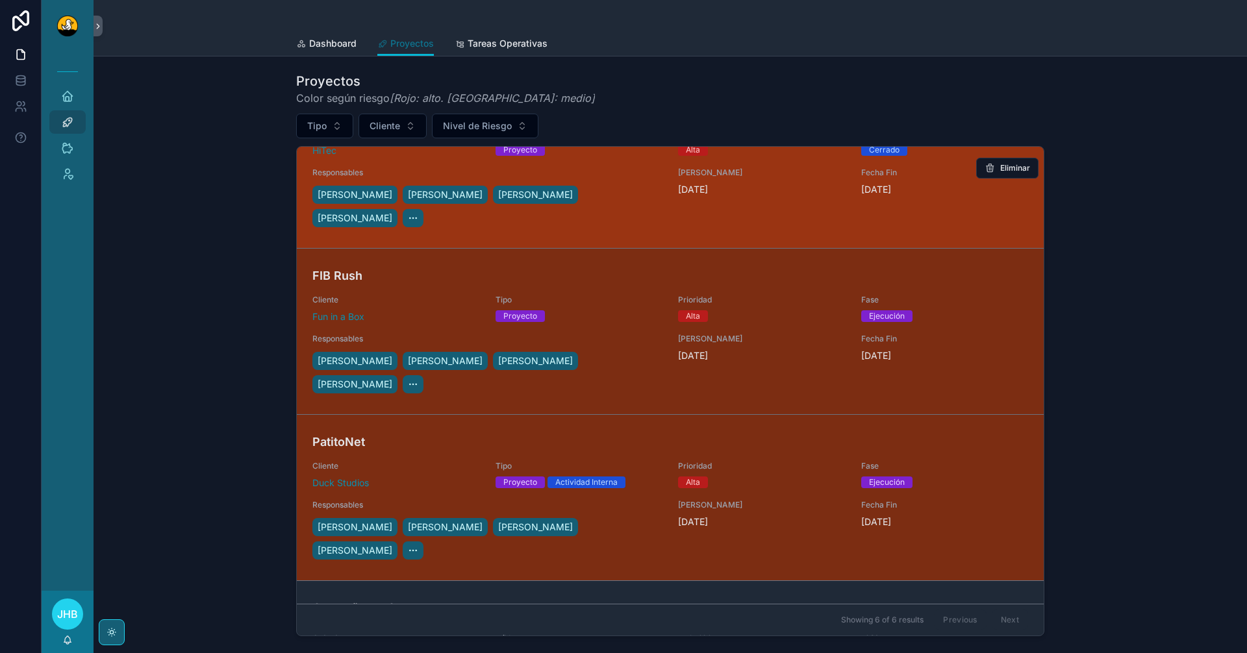
scroll to position [400, 0]
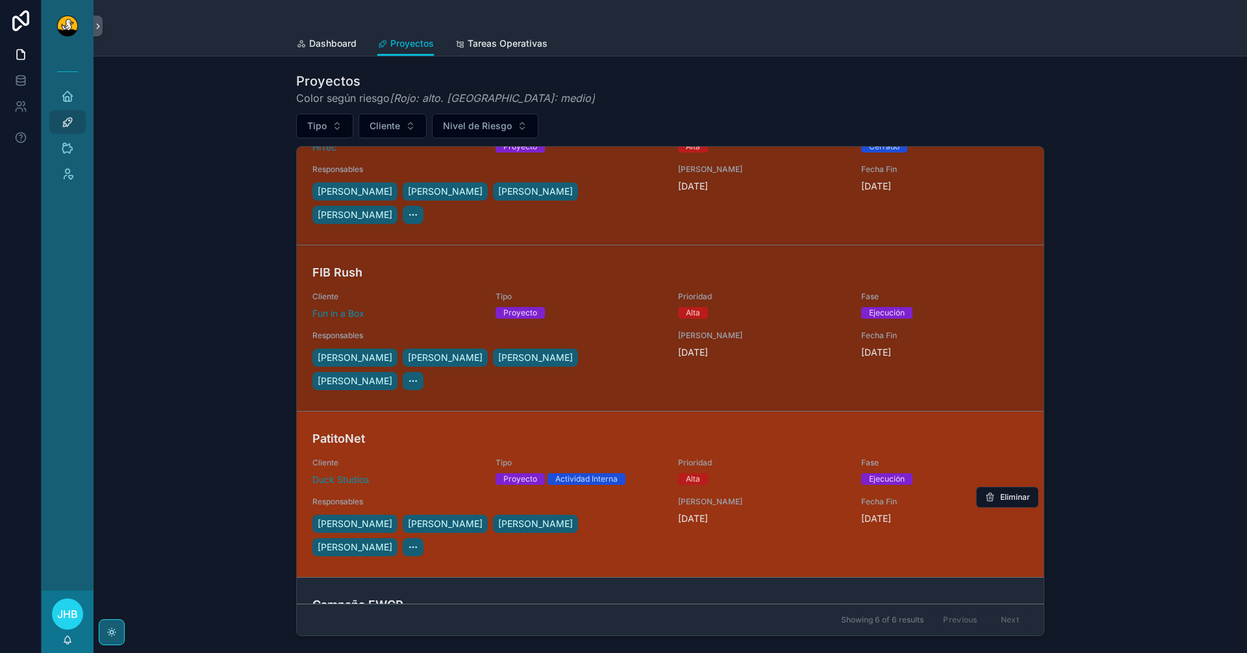
click at [452, 430] on div "PatitoNet Cliente Duck Studios Tipo Proyecto Actividad Interna Prioridad Alta F…" at bounding box center [670, 494] width 716 height 129
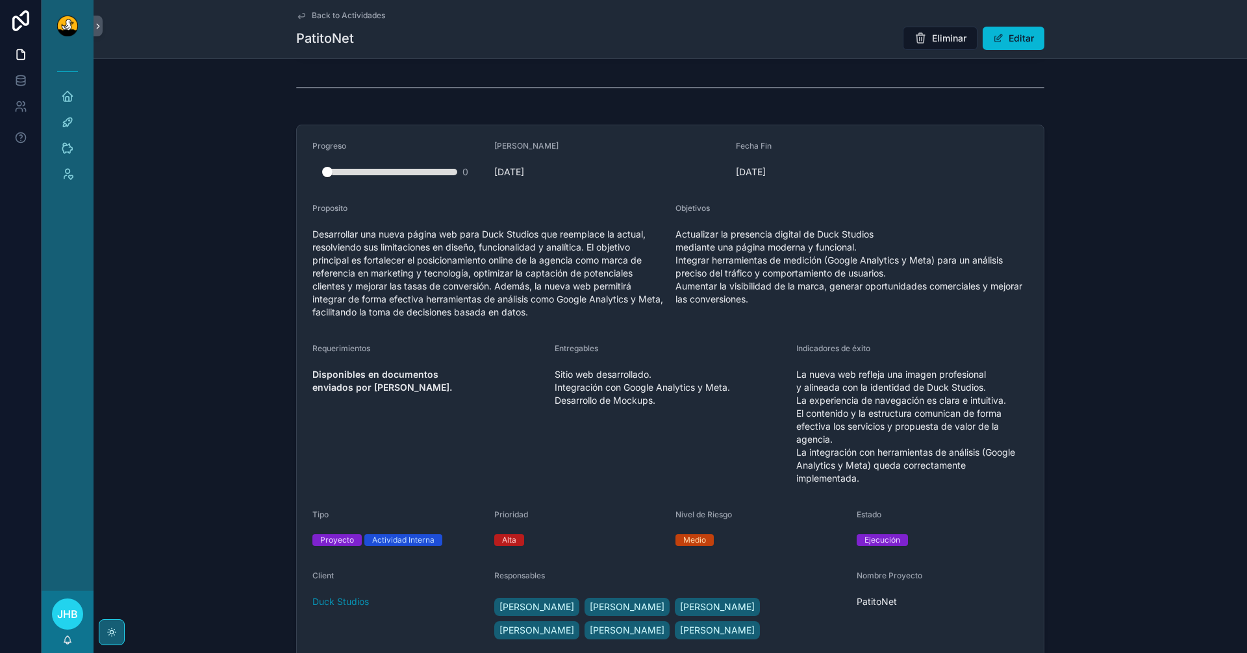
scroll to position [1435, 0]
drag, startPoint x: 514, startPoint y: 231, endPoint x: 513, endPoint y: 247, distance: 16.3
click at [513, 247] on div "Proposito Desarrollar una nueva página web para Duck Studios que reemplace la a…" at bounding box center [488, 264] width 353 height 120
click at [513, 247] on span "Desarrollar una nueva página web para Duck Studios que reemplace la actual, res…" at bounding box center [488, 274] width 353 height 91
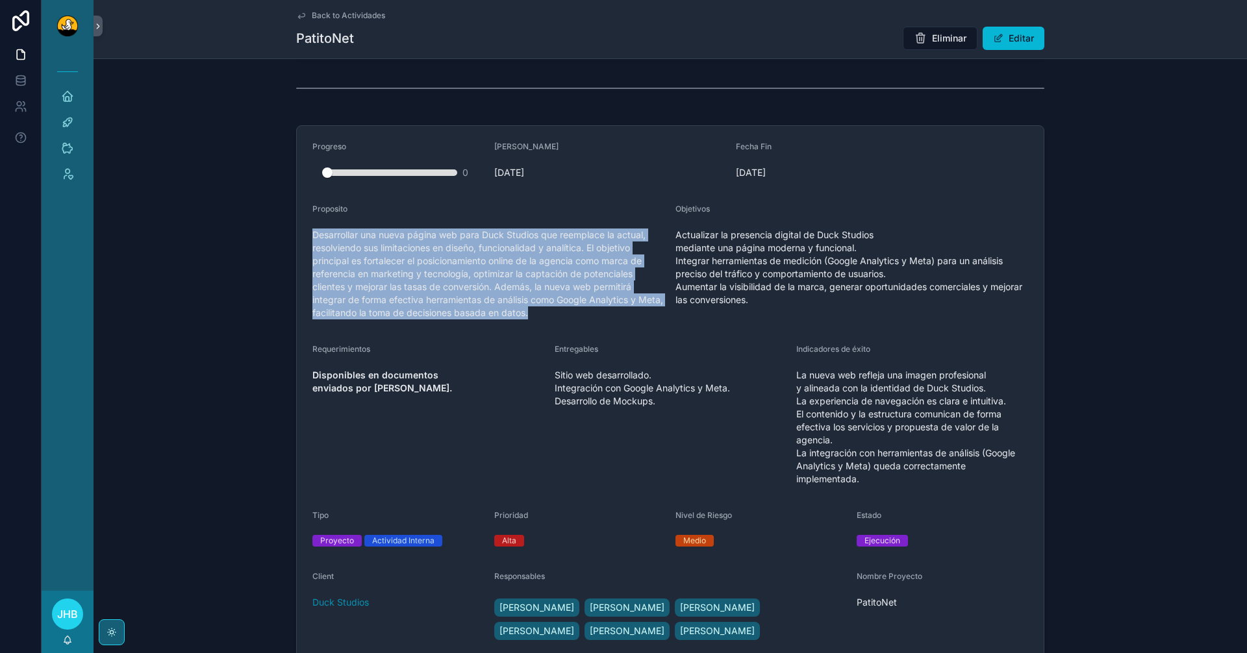
click at [513, 247] on span "Desarrollar una nueva página web para Duck Studios que reemplace la actual, res…" at bounding box center [488, 274] width 353 height 91
click at [568, 313] on span "Desarrollar una nueva página web para Duck Studios que reemplace la actual, res…" at bounding box center [488, 274] width 353 height 91
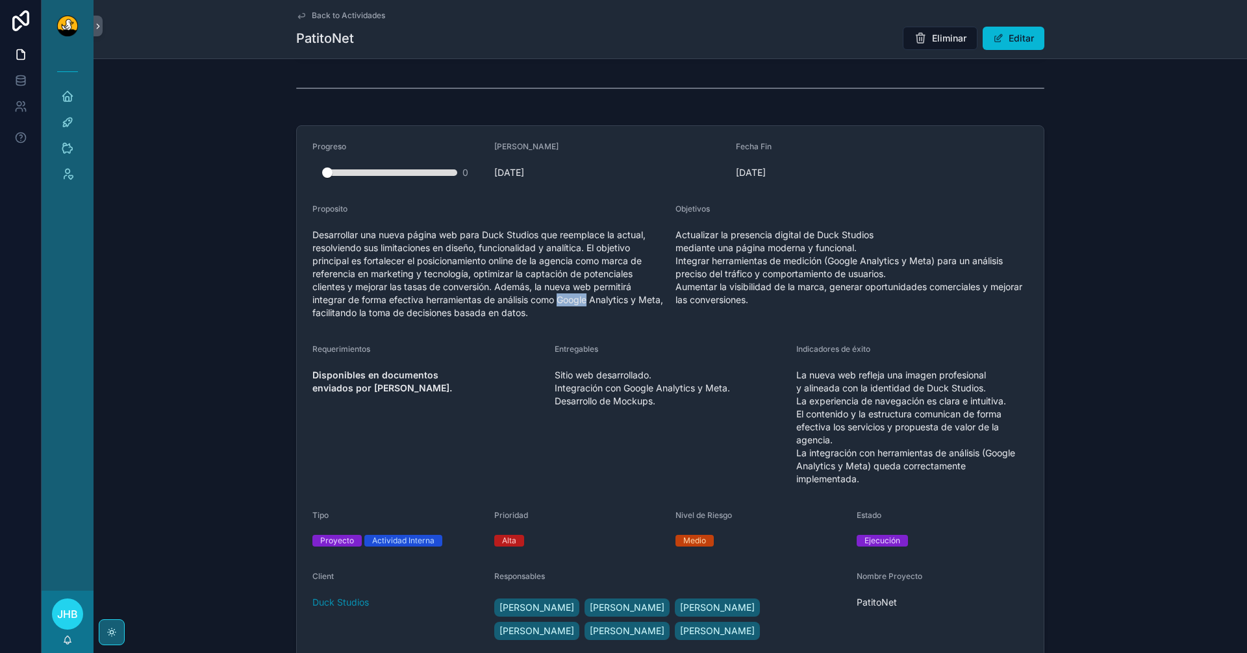
click at [568, 313] on span "Desarrollar una nueva página web para Duck Studios que reemplace la actual, res…" at bounding box center [488, 274] width 353 height 91
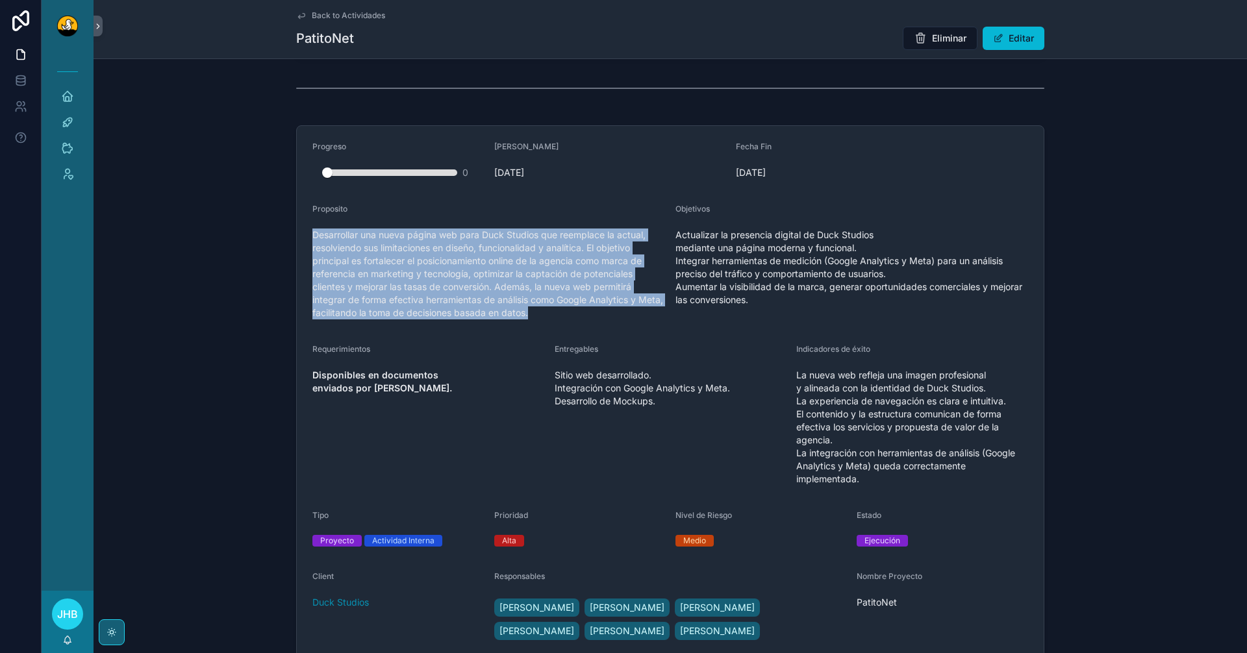
click at [568, 313] on span "Desarrollar una nueva página web para Duck Studios que reemplace la actual, res…" at bounding box center [488, 274] width 353 height 91
click at [580, 320] on span "Desarrollar una nueva página web para Duck Studios que reemplace la actual, res…" at bounding box center [488, 274] width 353 height 91
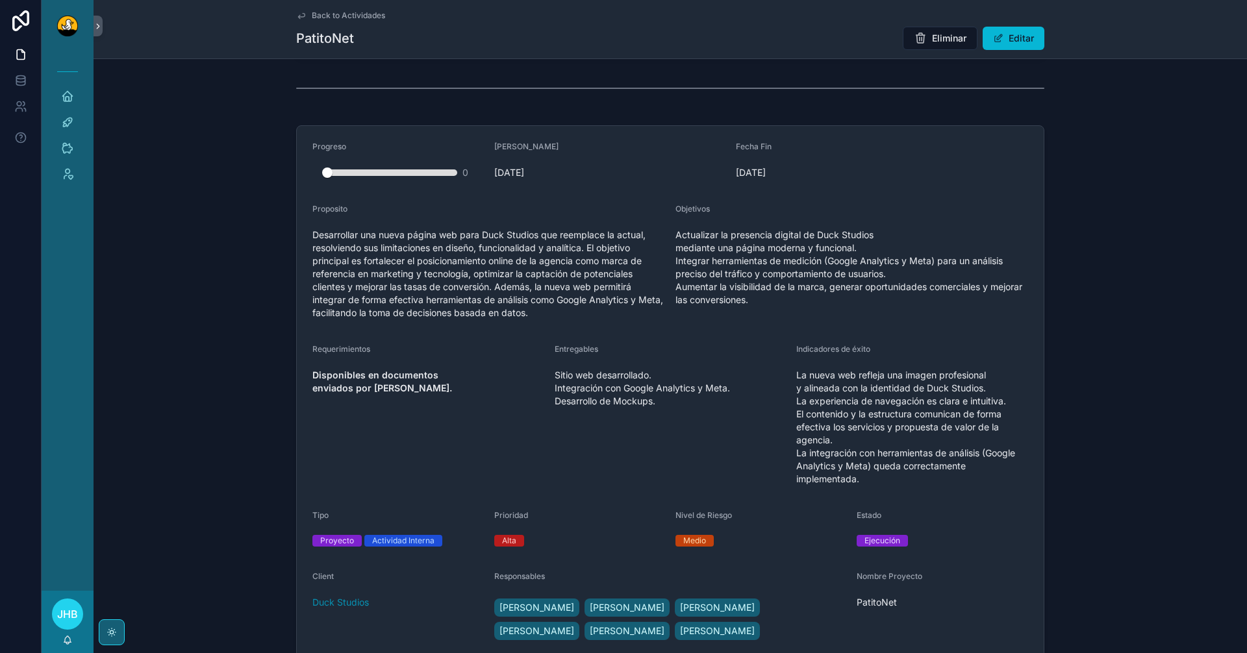
click at [580, 320] on span "Desarrollar una nueva página web para Duck Studios que reemplace la actual, res…" at bounding box center [488, 274] width 353 height 91
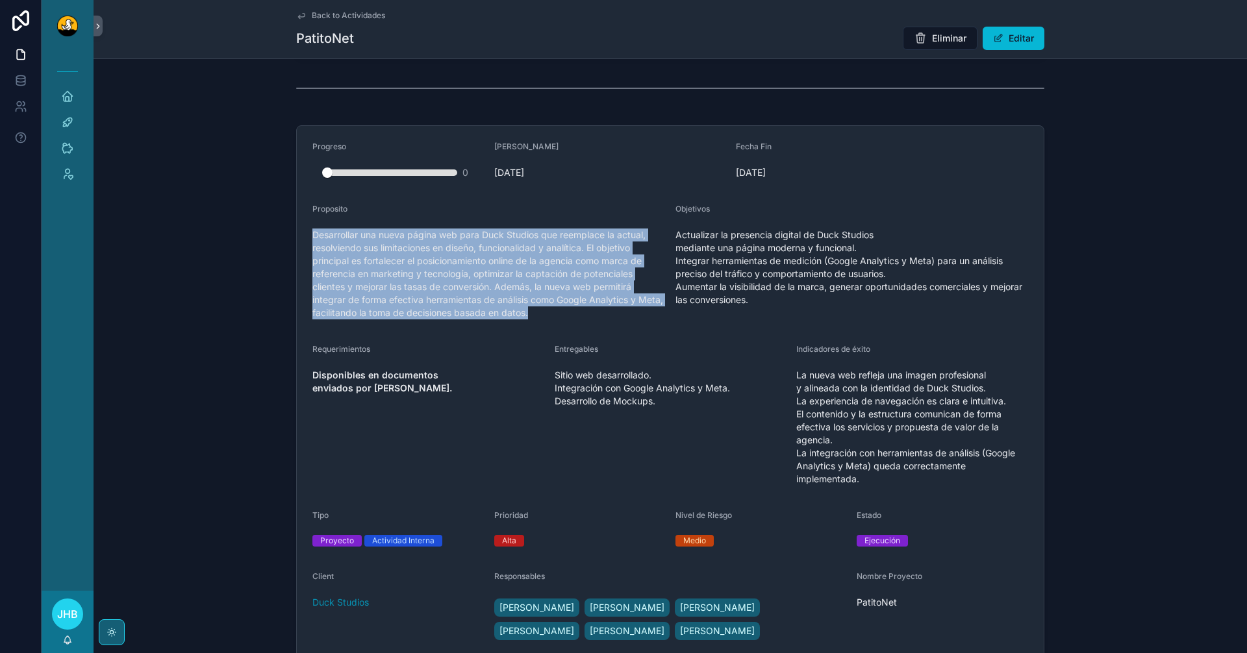
click at [580, 320] on span "Desarrollar una nueva página web para Duck Studios que reemplace la actual, res…" at bounding box center [488, 274] width 353 height 91
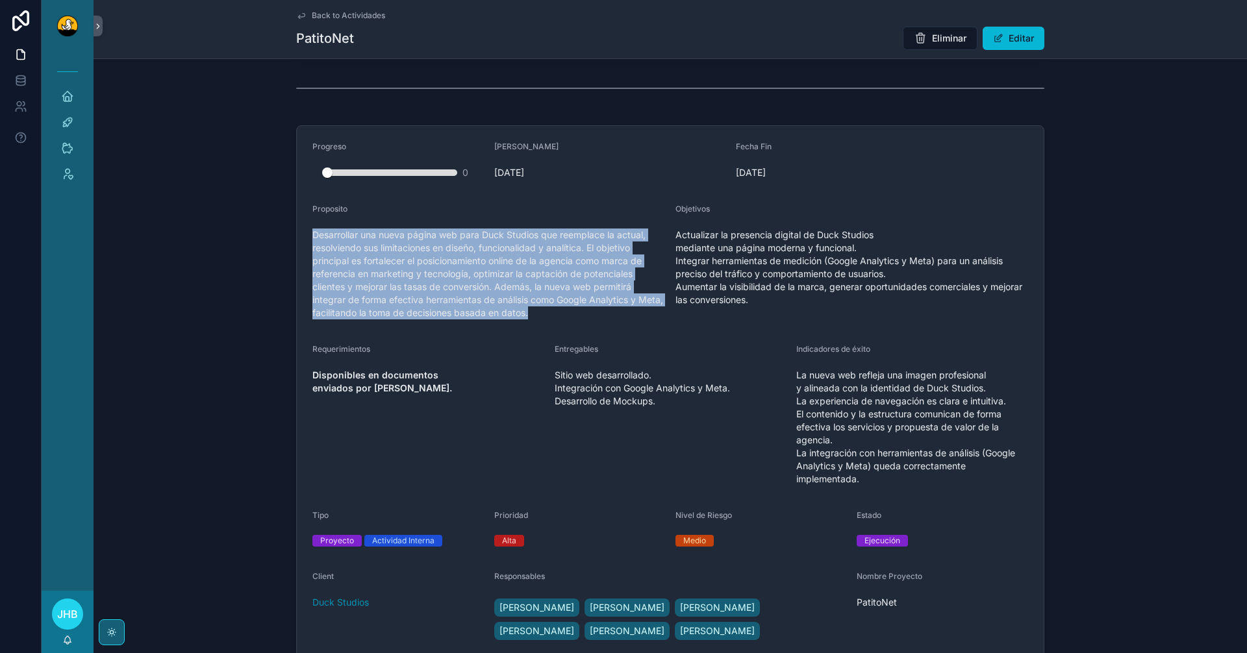
click at [580, 320] on span "Desarrollar una nueva página web para Duck Studios que reemplace la actual, res…" at bounding box center [488, 274] width 353 height 91
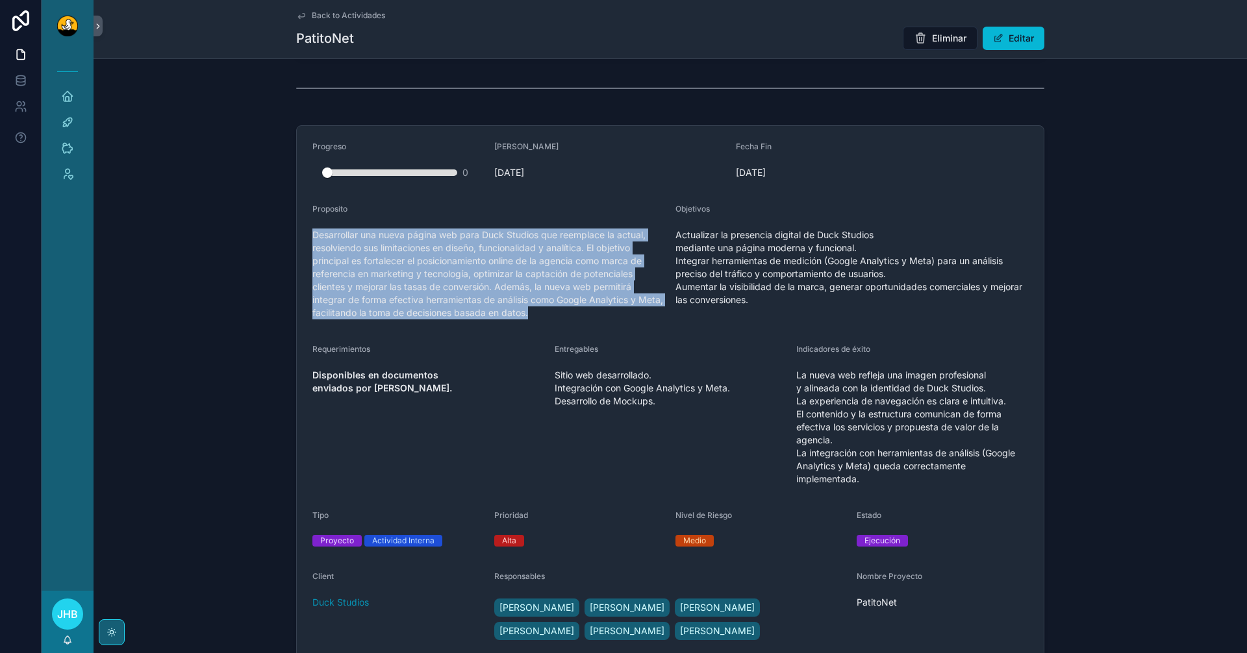
click at [580, 320] on span "Desarrollar una nueva página web para Duck Studios que reemplace la actual, res…" at bounding box center [488, 274] width 353 height 91
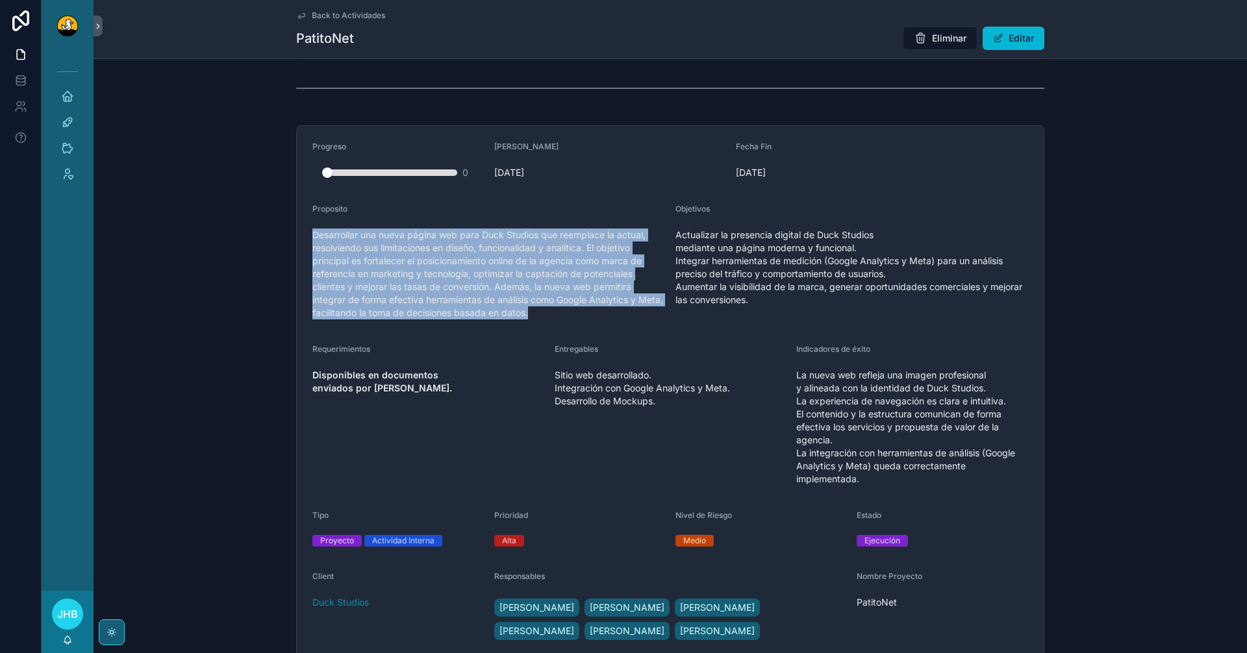
click at [580, 320] on span "Desarrollar una nueva página web para Duck Studios que reemplace la actual, res…" at bounding box center [488, 274] width 353 height 91
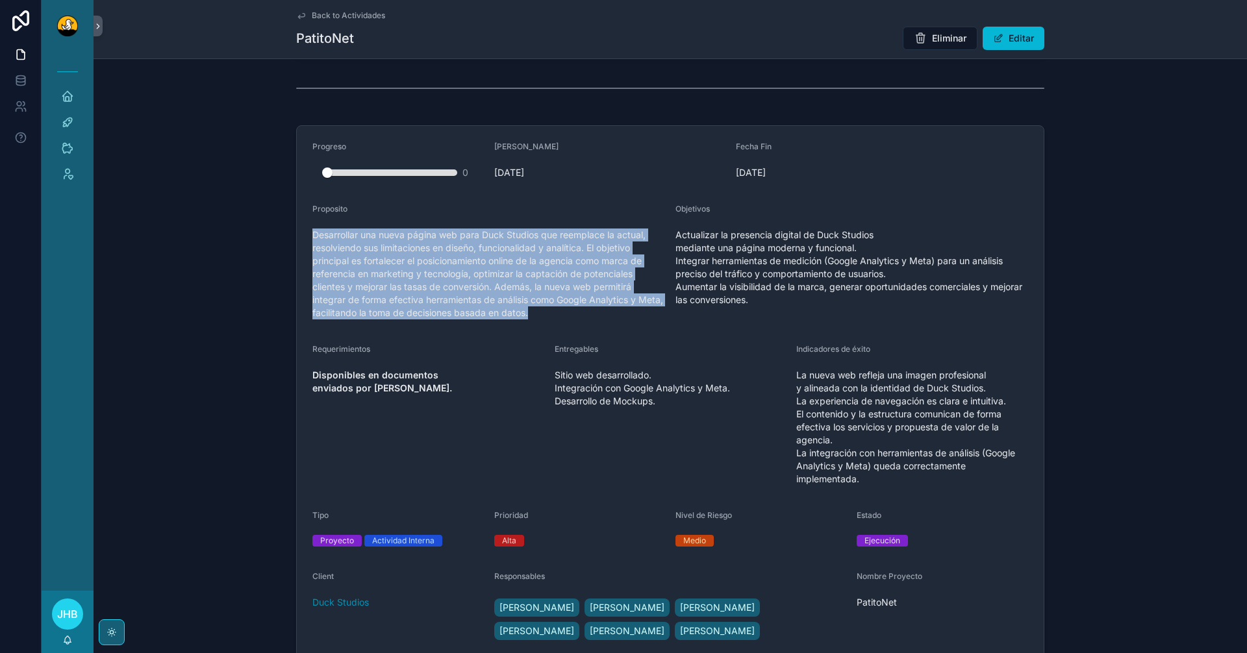
click at [580, 320] on span "Desarrollar una nueva página web para Duck Studios que reemplace la actual, res…" at bounding box center [488, 274] width 353 height 91
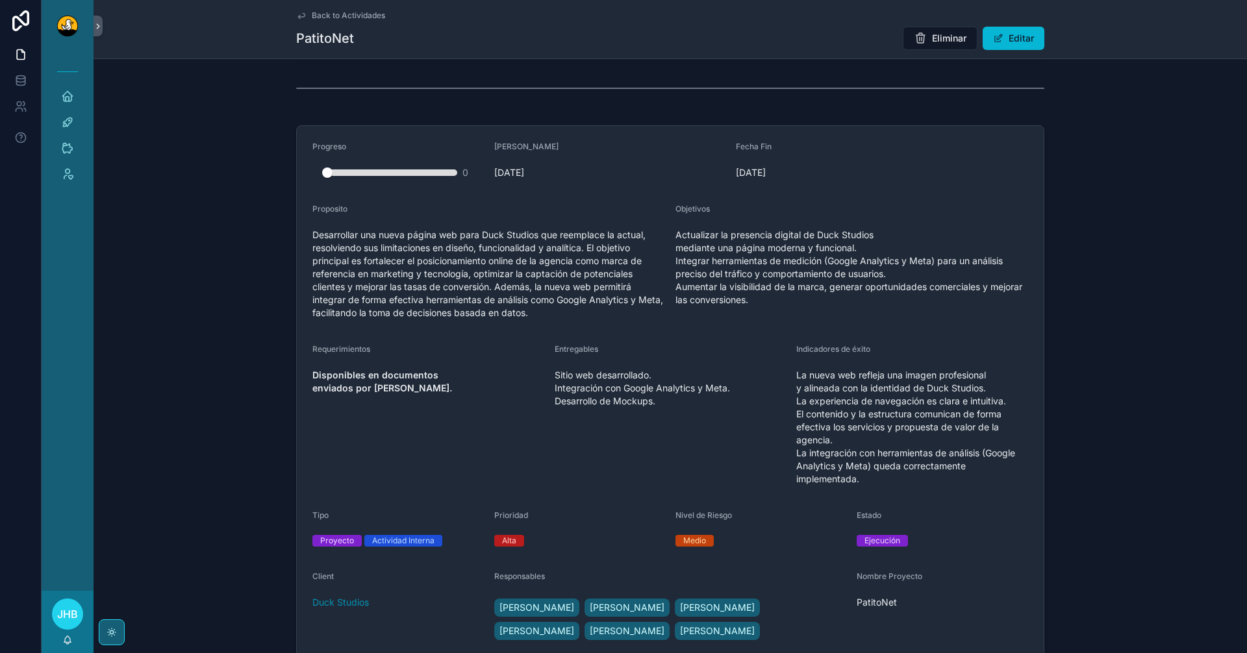
click at [580, 320] on span "Desarrollar una nueva página web para Duck Studios que reemplace la actual, res…" at bounding box center [488, 274] width 353 height 91
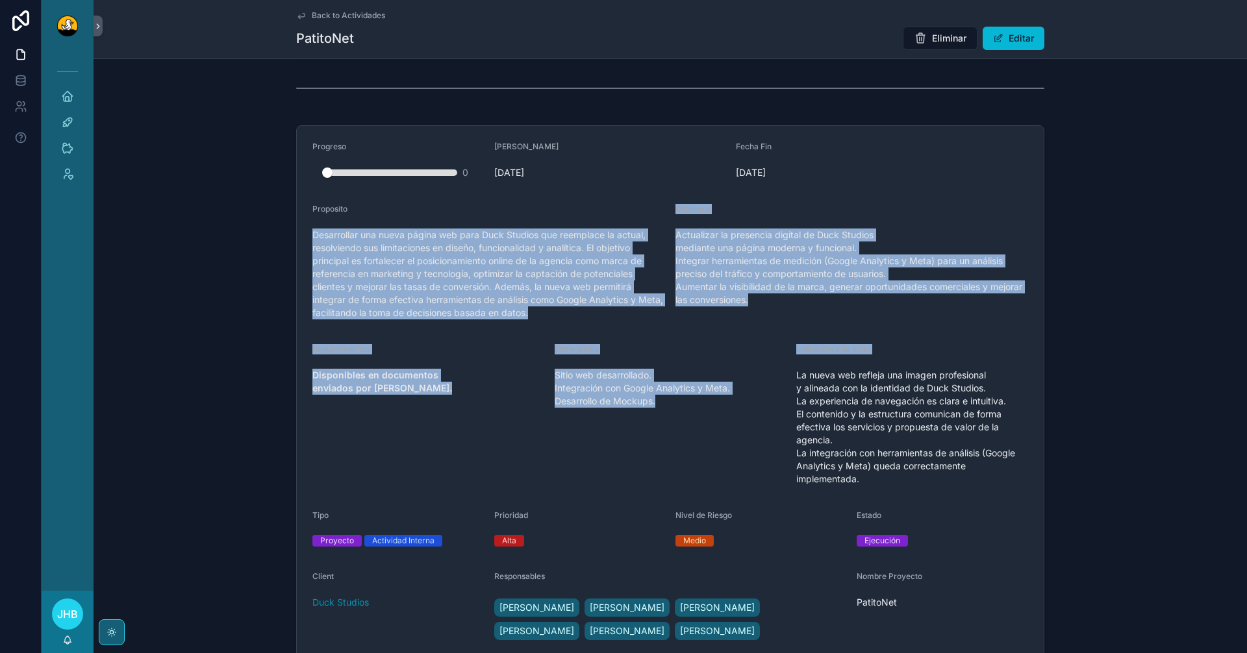
drag, startPoint x: 580, startPoint y: 334, endPoint x: 959, endPoint y: 375, distance: 380.9
click at [959, 375] on form "Progreso 0 Fecha Inicio 7/30/2025 Fecha Fin 8/31/2025 Proposito Desarrollar una…" at bounding box center [670, 394] width 747 height 536
click at [959, 360] on div "Indicadores de éxito" at bounding box center [912, 352] width 232 height 16
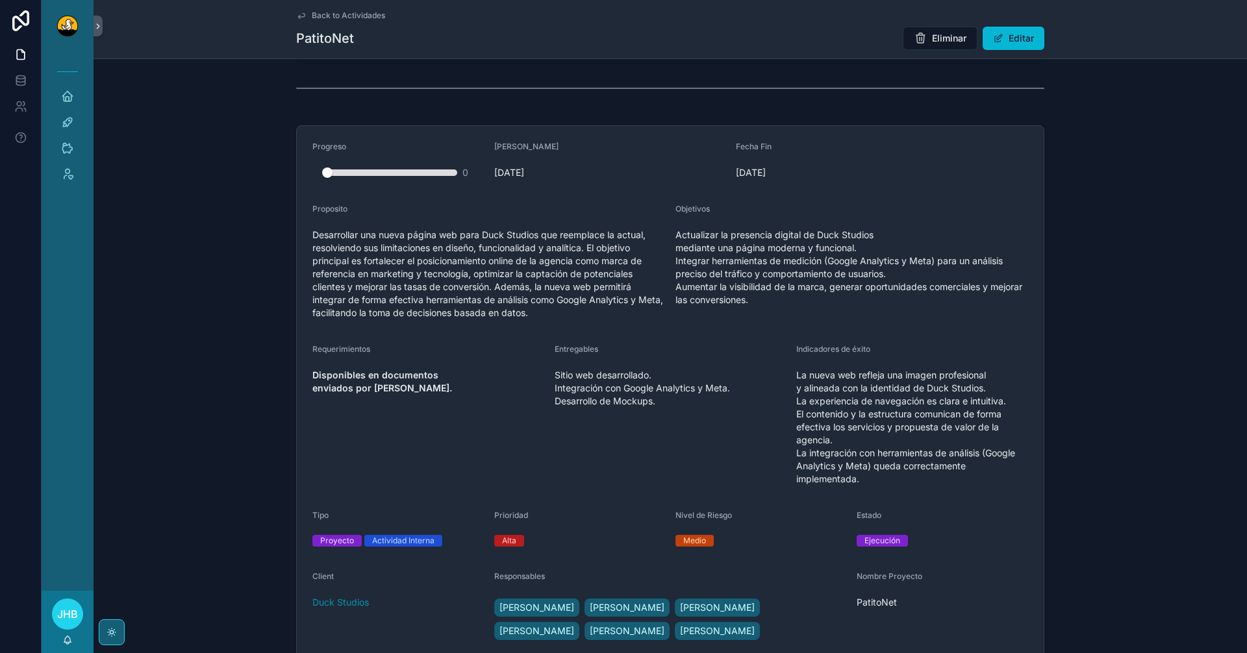
click at [959, 360] on div "Indicadores de éxito" at bounding box center [912, 352] width 232 height 16
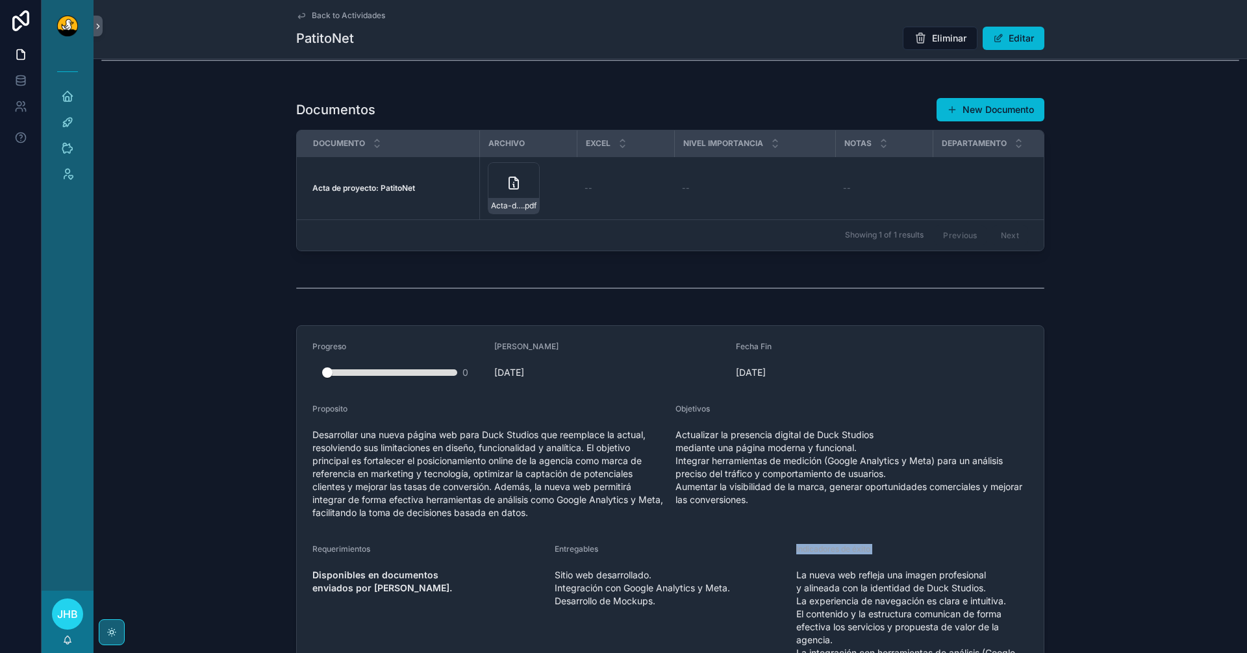
scroll to position [1553, 0]
